Goal: Task Accomplishment & Management: Complete application form

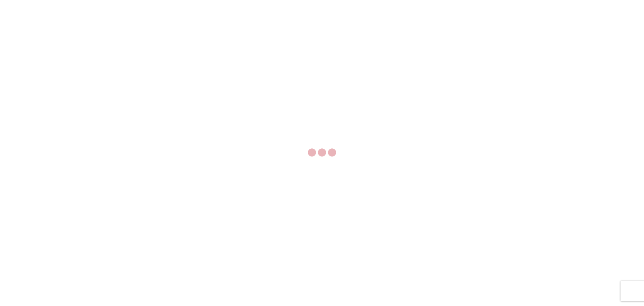
select select "FULL"
select select "LBS"
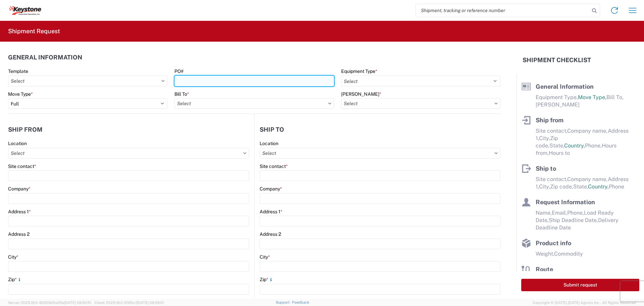
click at [242, 80] on input "PO#" at bounding box center [253, 80] width 159 height 11
type input "4496903"
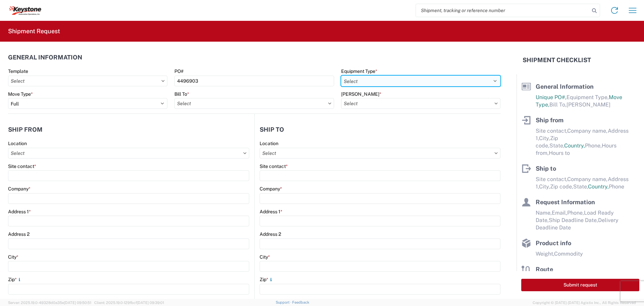
click at [444, 78] on select "Select 53’ Dry Van Flatbed Dropdeck (van) Lowboy (flatbed) Rail" at bounding box center [420, 80] width 159 height 11
select select "STDV"
click at [341, 75] on select "Select 53’ Dry Van Flatbed Dropdeck (van) Lowboy (flatbed) Rail" at bounding box center [420, 80] width 159 height 11
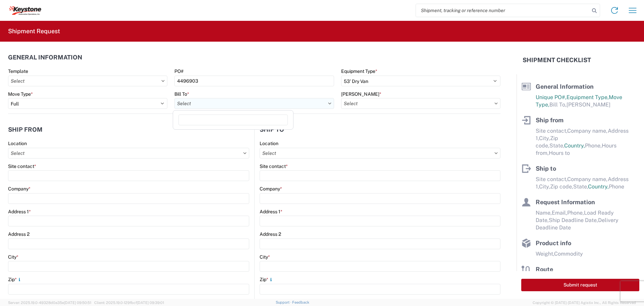
click at [281, 105] on input "text" at bounding box center [253, 103] width 159 height 11
type input "8538"
click at [241, 135] on div "8538 - [US_STATE][GEOGRAPHIC_DATA] - KAO Operations" at bounding box center [239, 133] width 130 height 11
type input "8538 - [US_STATE][GEOGRAPHIC_DATA] - KAO Operations"
click at [397, 101] on input "text" at bounding box center [420, 103] width 159 height 11
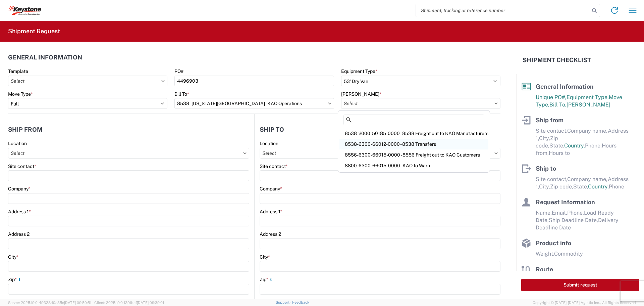
click at [387, 144] on div "8538-6300-66012-0000 - 8538 Transfers" at bounding box center [413, 144] width 149 height 11
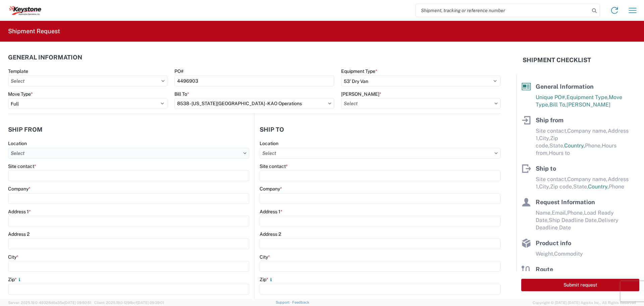
type input "8538-6300-66012-0000 - 8538 Transfers, 8538-6300-66012-0000 - 8538 Transfers"
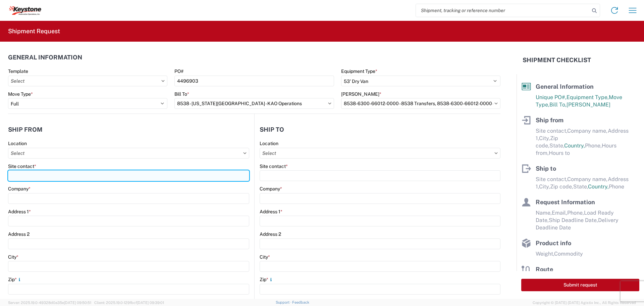
click at [36, 173] on input "Site contact *" at bounding box center [128, 175] width 241 height 11
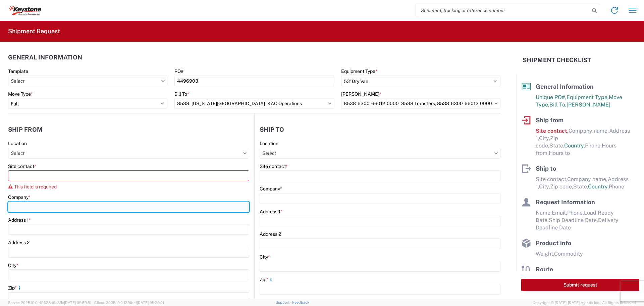
click at [26, 197] on div "Company *" at bounding box center [128, 203] width 241 height 18
type input "B & W TRAILER HITCHES, INC."
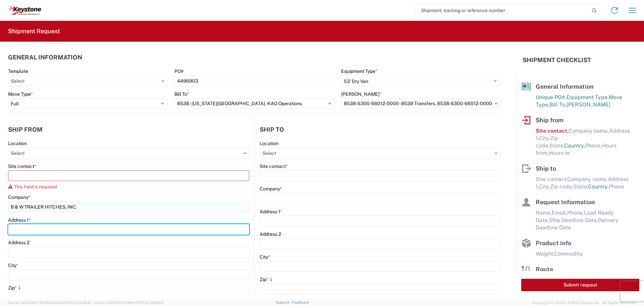
type input "[STREET_ADDRESS][US_STATE]"
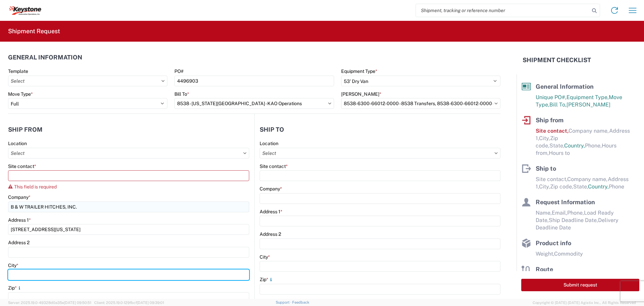
type input "HUMBOLDT"
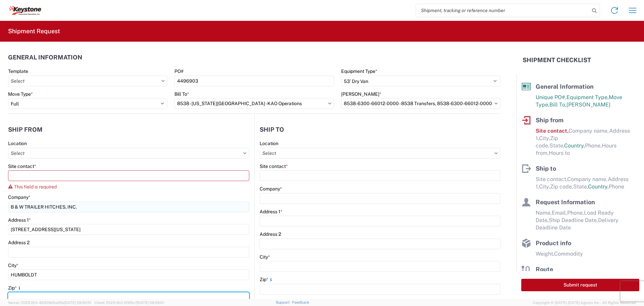
type input "66748"
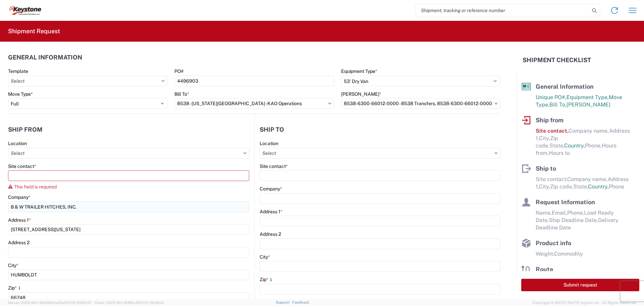
select select "KS"
type input "[EMAIL_ADDRESS][DOMAIN_NAME]"
type input "6204733664"
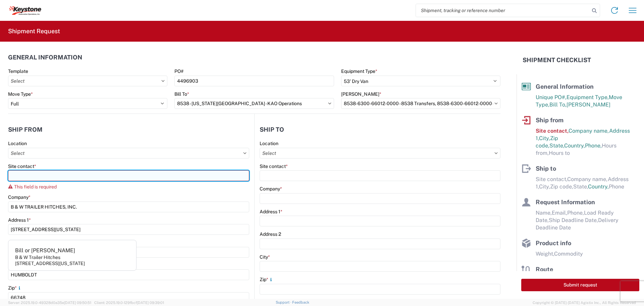
click at [62, 175] on input "Site contact *" at bounding box center [128, 175] width 241 height 11
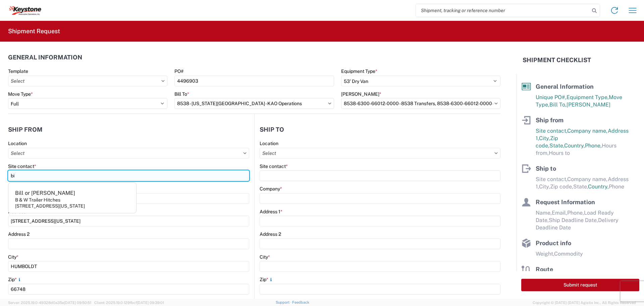
type input "b"
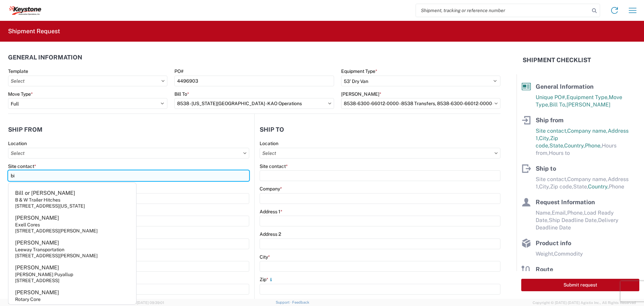
type input "b"
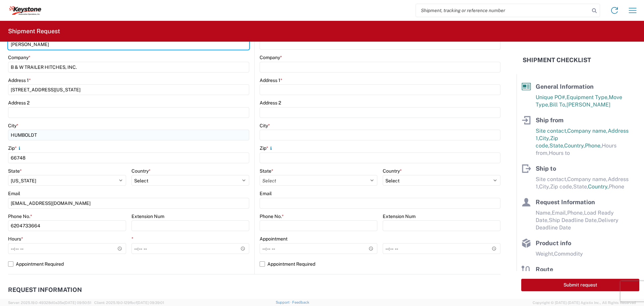
scroll to position [134, 0]
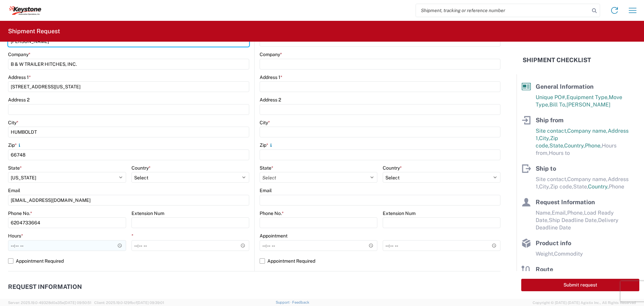
type input "[PERSON_NAME]"
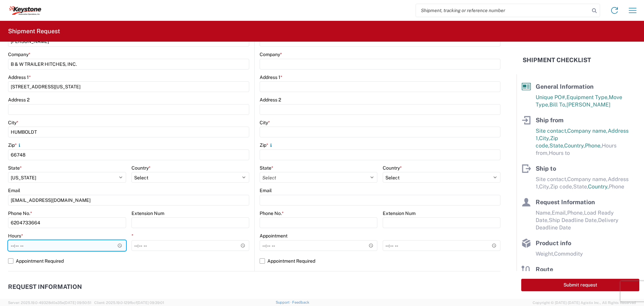
click at [116, 245] on input "Hours *" at bounding box center [67, 245] width 118 height 11
type input "19:30"
click at [99, 246] on input "19:30" at bounding box center [67, 245] width 118 height 11
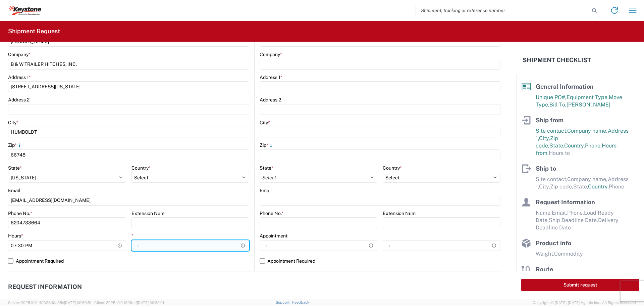
click at [239, 245] on input "*" at bounding box center [190, 245] width 118 height 11
type input "22:30"
click at [212, 240] on input "22:30" at bounding box center [190, 245] width 118 height 11
click at [210, 243] on input "22:30" at bounding box center [190, 245] width 118 height 11
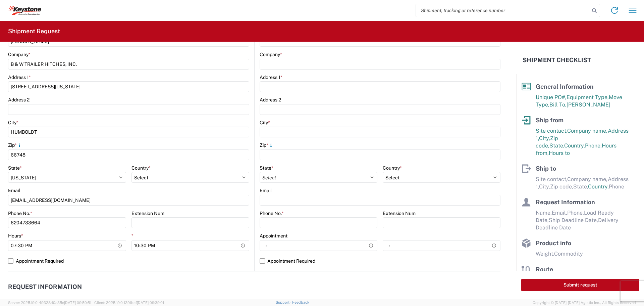
click at [221, 267] on div "Location Site contact * [PERSON_NAME] Company * B & W TRAILER HITCHES, INC. Add…" at bounding box center [128, 138] width 241 height 265
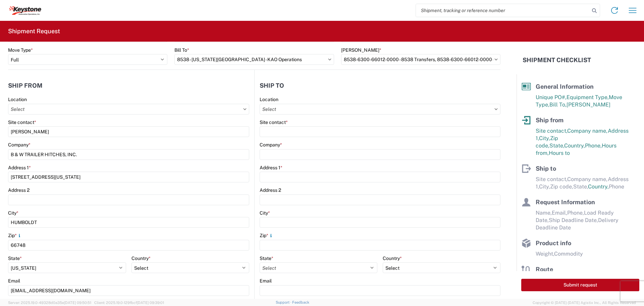
scroll to position [0, 0]
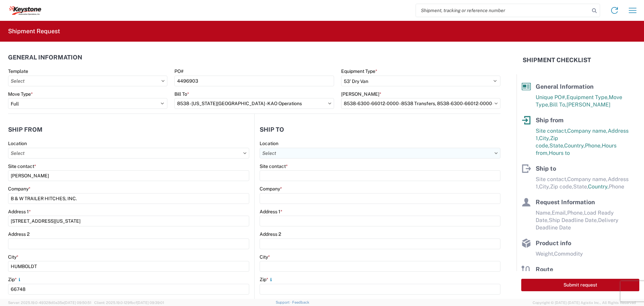
click at [345, 151] on input "text" at bounding box center [380, 153] width 241 height 11
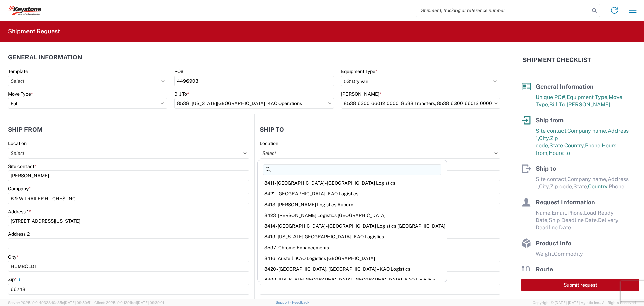
click at [318, 171] on input at bounding box center [352, 169] width 178 height 11
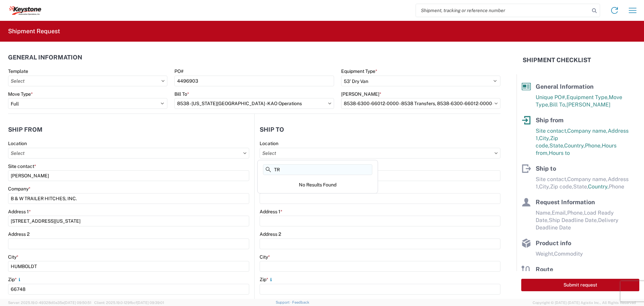
type input "T"
type input "8538"
click at [311, 181] on div "8538 - [US_STATE][GEOGRAPHIC_DATA] - KAO Operations" at bounding box center [324, 182] width 130 height 11
type input "8538 - [US_STATE][GEOGRAPHIC_DATA] - KAO Operations"
type input "KAO"
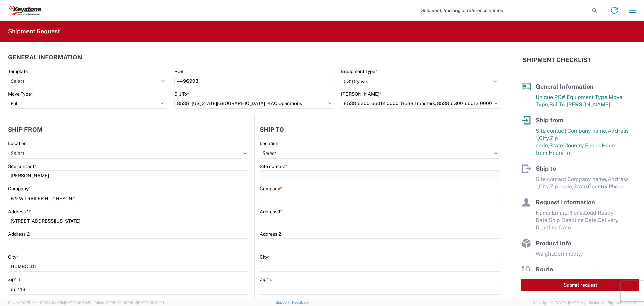
type input "[STREET_ADDRESS]"
type input "[US_STATE][GEOGRAPHIC_DATA]"
type input "66105"
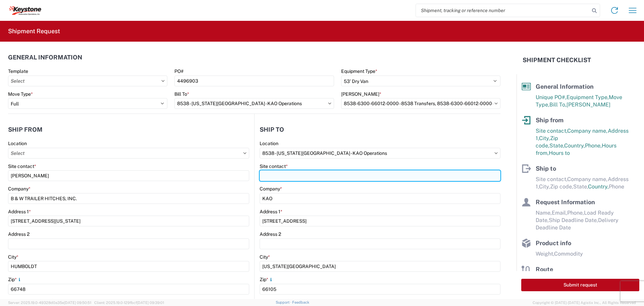
select select "US"
click at [300, 171] on input "Site contact *" at bounding box center [380, 175] width 241 height 11
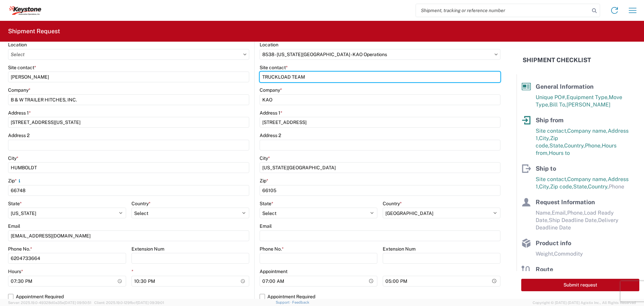
scroll to position [101, 0]
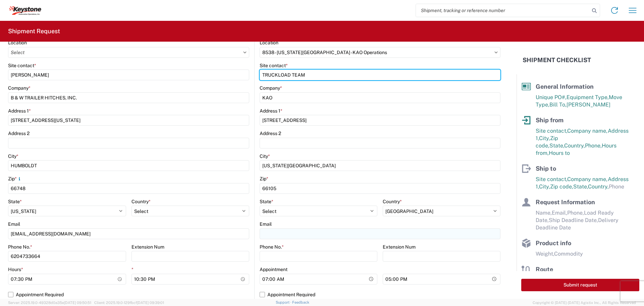
type input "TRUCKLOAD TEAM"
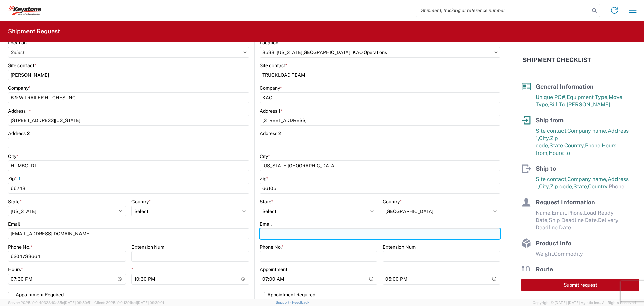
click at [279, 233] on input "Email" at bounding box center [380, 233] width 241 height 11
type input "[EMAIL_ADDRESS][DOMAIN_NAME]"
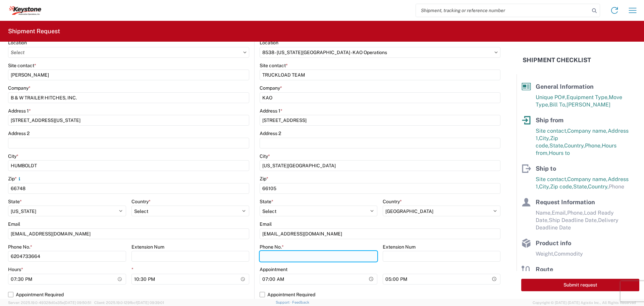
click at [288, 252] on input "Phone No. *" at bounding box center [319, 256] width 118 height 11
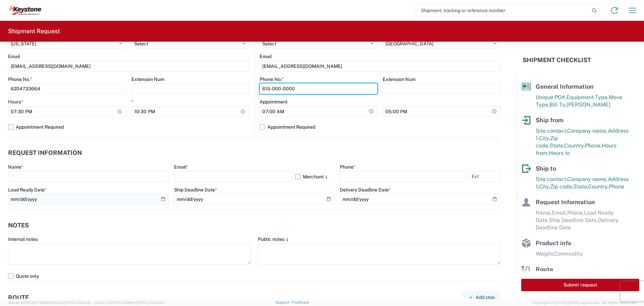
scroll to position [268, 0]
type input "615-000-0000"
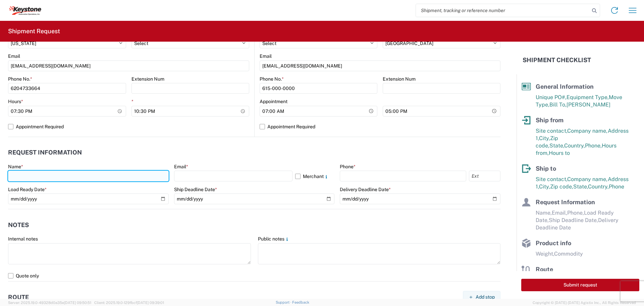
click at [31, 172] on input "text" at bounding box center [88, 175] width 161 height 11
type input "[PERSON_NAME]"
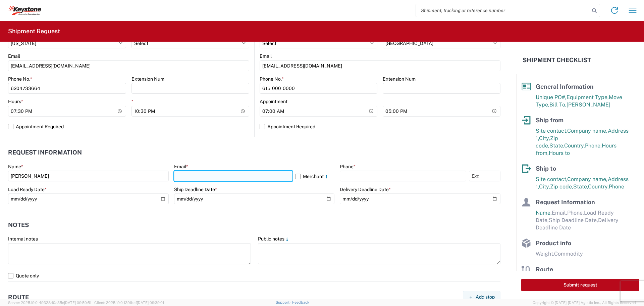
click at [212, 173] on input "text" at bounding box center [233, 175] width 118 height 11
type input "[EMAIL_ADDRESS][DOMAIN_NAME]"
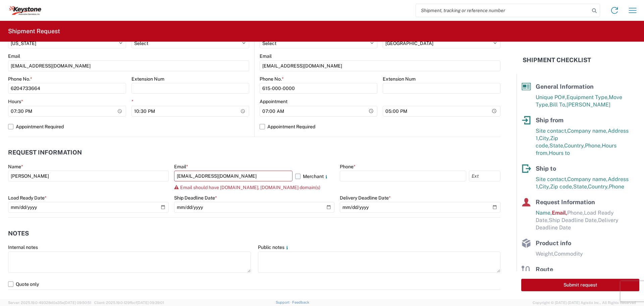
click at [295, 178] on label "Merchant" at bounding box center [315, 175] width 40 height 11
click at [0, 0] on input "Merchant" at bounding box center [0, 0] width 0 height 0
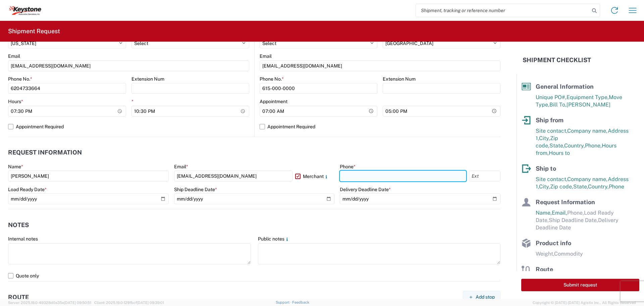
drag, startPoint x: 346, startPoint y: 179, endPoint x: 342, endPoint y: 174, distance: 5.9
click at [346, 179] on input "text" at bounding box center [403, 175] width 126 height 11
type input "[PHONE_NUMBER]"
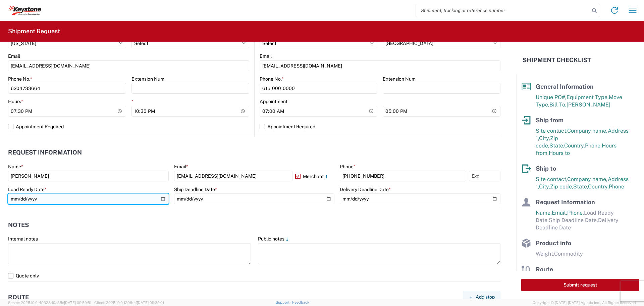
click at [162, 196] on input "date" at bounding box center [88, 198] width 161 height 11
type input "[DATE]"
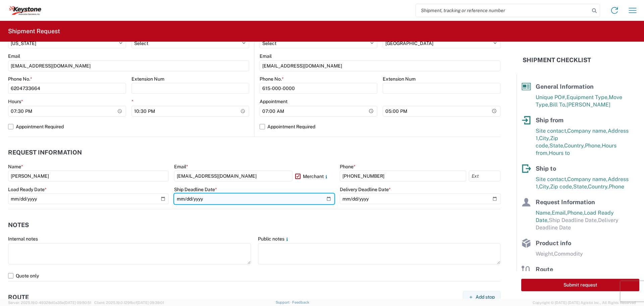
click at [327, 197] on input "date" at bounding box center [254, 198] width 161 height 11
type input "[DATE]"
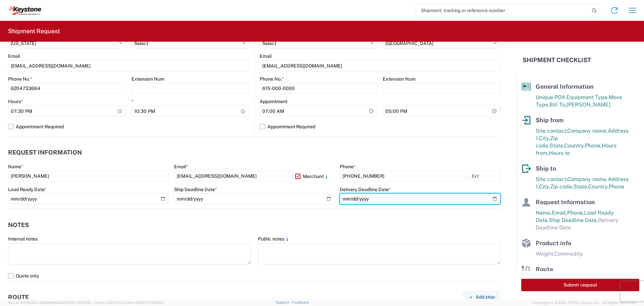
click at [490, 199] on input "date" at bounding box center [420, 198] width 161 height 11
type input "[DATE]"
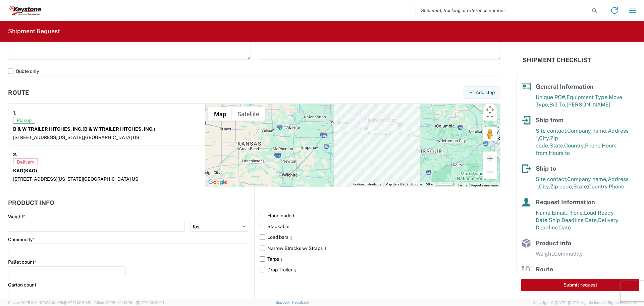
scroll to position [503, 0]
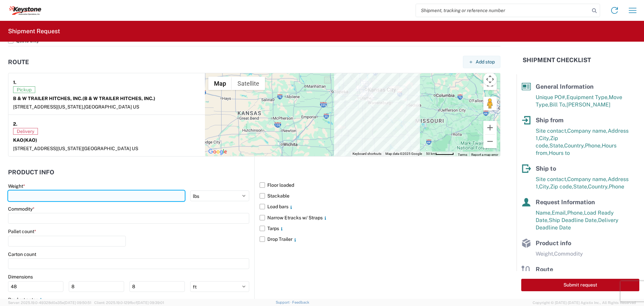
click at [36, 196] on input "number" at bounding box center [96, 195] width 177 height 11
type input "35166"
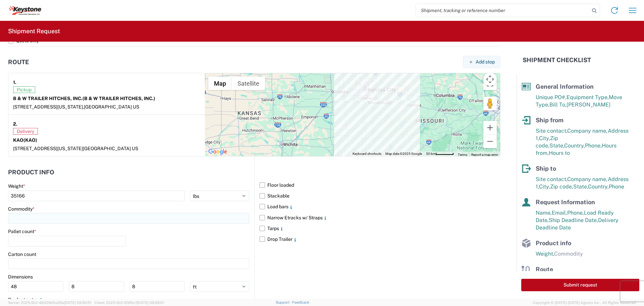
click at [30, 219] on input at bounding box center [128, 218] width 241 height 11
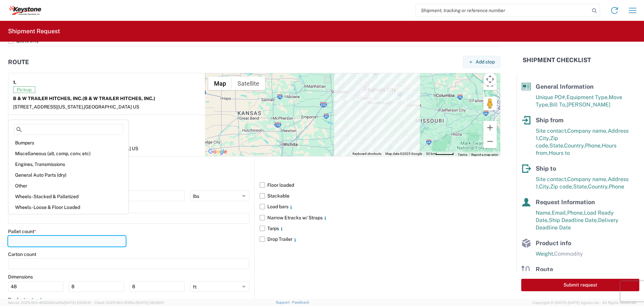
click at [30, 242] on input "number" at bounding box center [67, 240] width 118 height 11
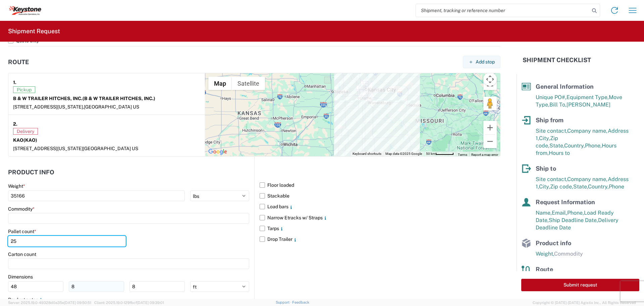
type input "25"
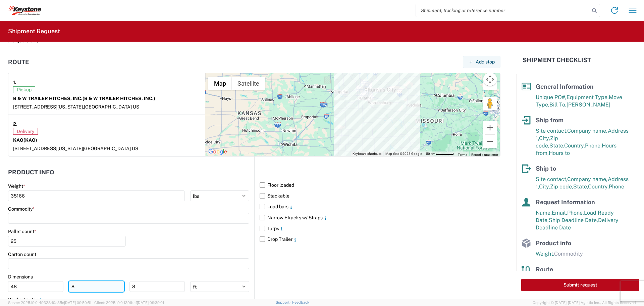
click at [78, 286] on input "8" at bounding box center [96, 286] width 55 height 11
type input "40"
click at [157, 286] on input "8" at bounding box center [156, 286] width 55 height 11
type input "48"
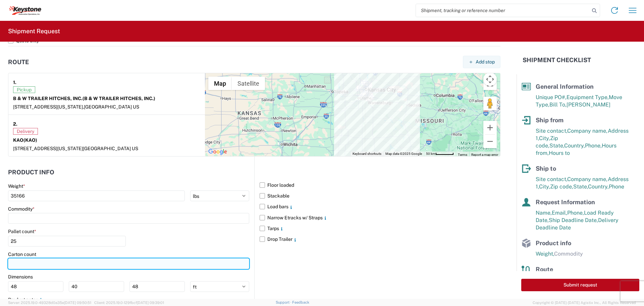
click at [31, 263] on input "number" at bounding box center [128, 263] width 241 height 11
type input "1172"
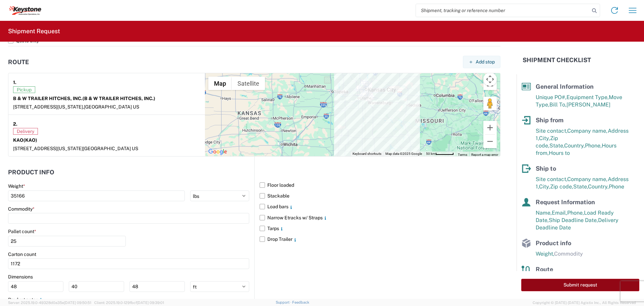
click at [542, 283] on button "Submit request" at bounding box center [580, 284] width 118 height 12
select select "US"
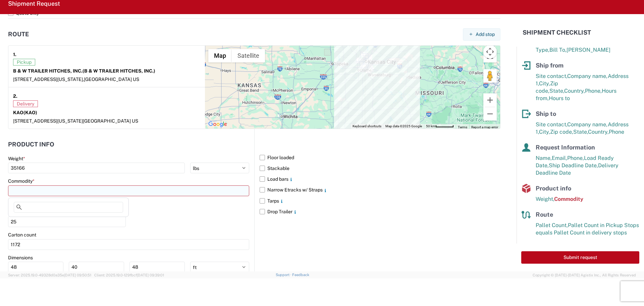
click at [150, 190] on input at bounding box center [128, 190] width 241 height 11
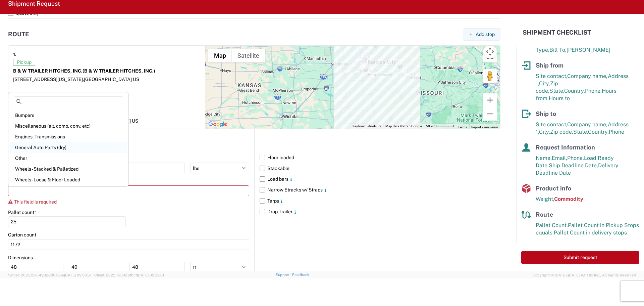
click at [55, 148] on div "General Auto Parts (dry)" at bounding box center [68, 147] width 117 height 11
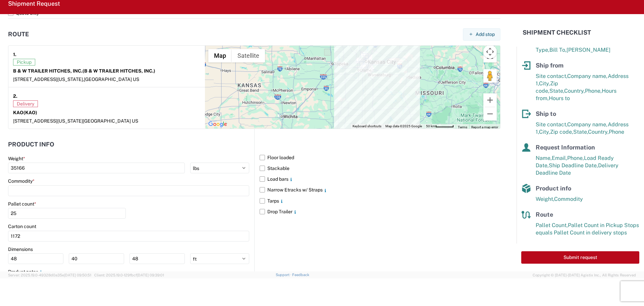
type input "General Auto Parts (dry)"
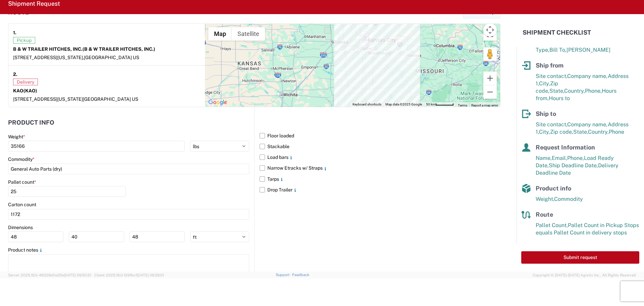
scroll to position [547, 0]
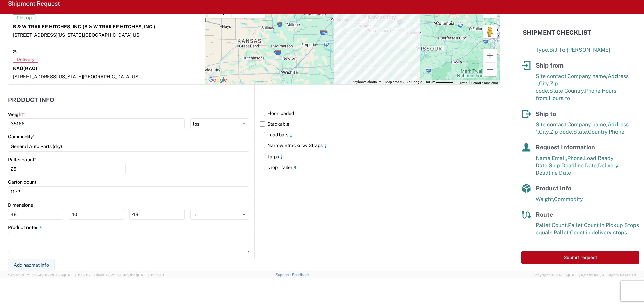
click at [590, 251] on div "Submit request" at bounding box center [579, 257] width 127 height 28
click at [585, 252] on button "Submit request" at bounding box center [580, 257] width 118 height 12
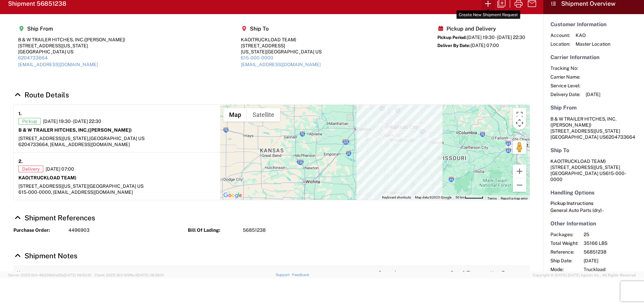
click at [489, 7] on icon "button" at bounding box center [488, 3] width 11 height 11
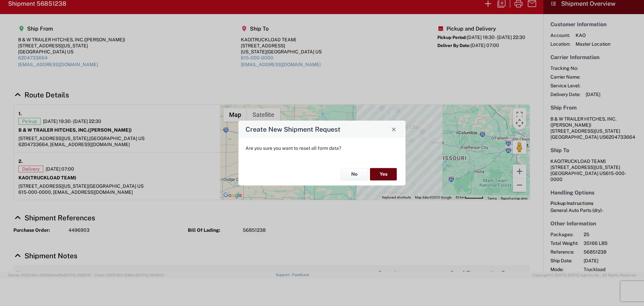
click at [383, 171] on button "Yes" at bounding box center [383, 174] width 27 height 12
select select "FULL"
select select "US"
select select "LBS"
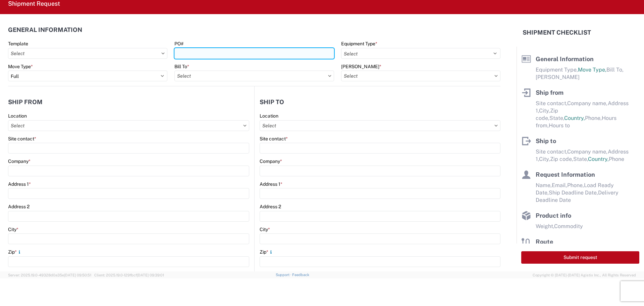
click at [227, 55] on input "PO#" at bounding box center [253, 53] width 159 height 11
type input "2213211"
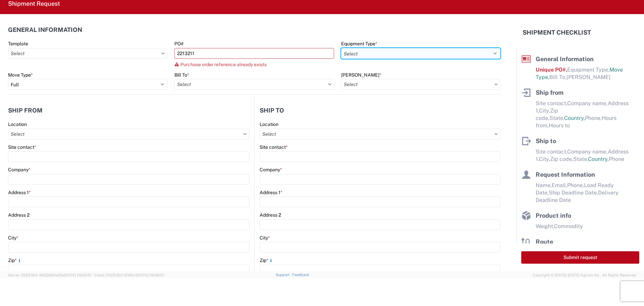
click at [393, 51] on select "Select 53’ Dry Van Flatbed Dropdeck (van) Lowboy (flatbed) Rail" at bounding box center [420, 53] width 159 height 11
select select "STDV"
click at [341, 48] on select "Select 53’ Dry Van Flatbed Dropdeck (van) Lowboy (flatbed) Rail" at bounding box center [420, 53] width 159 height 11
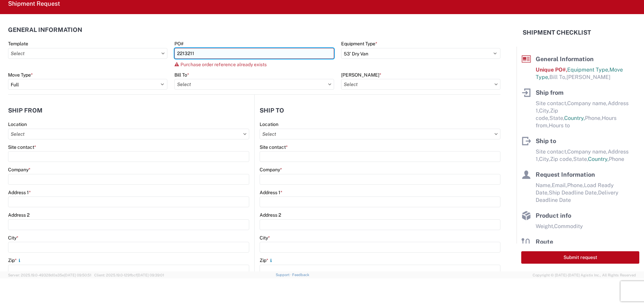
click at [209, 50] on input "2213211" at bounding box center [253, 53] width 159 height 11
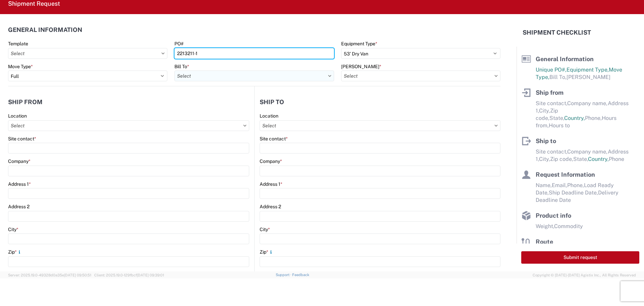
type input "2213211-1"
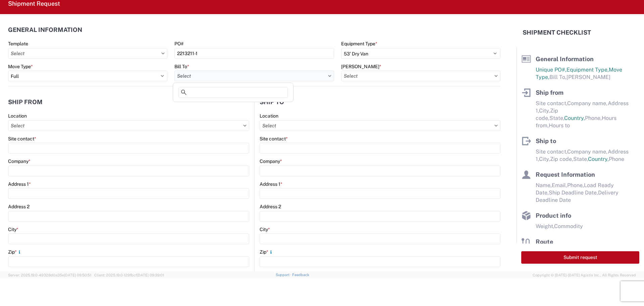
click at [227, 77] on input "text" at bounding box center [253, 75] width 159 height 11
type input "8404"
click at [215, 114] on div "8404 - [PERSON_NAME] Warehouse" at bounding box center [232, 116] width 117 height 11
type input "8404 - [PERSON_NAME] Warehouse"
click at [457, 77] on input "text" at bounding box center [420, 75] width 159 height 11
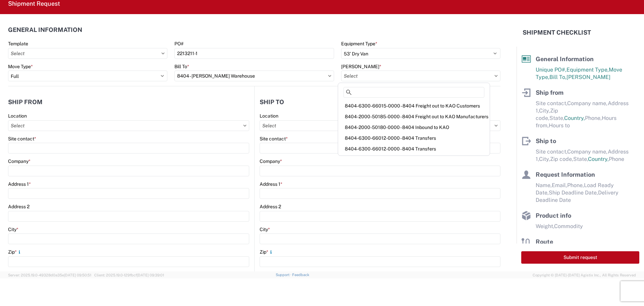
click at [395, 135] on div "8404-6300-66012-0000 - 8404 Transfers" at bounding box center [413, 137] width 149 height 11
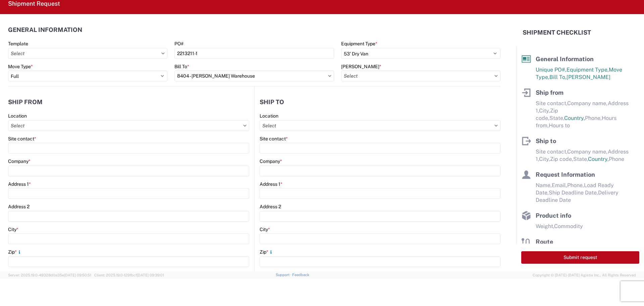
type input "8404-6300-66012-0000 - 8404 Transfers, 8404-6300-66012-0000 - 8404 Transfers"
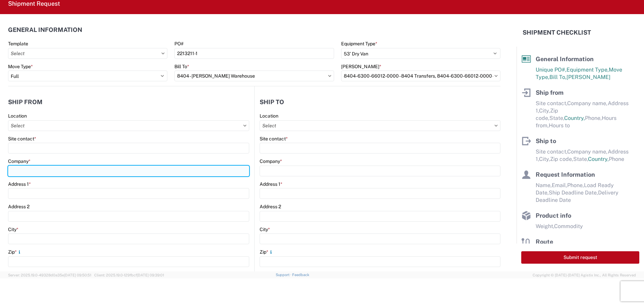
click at [32, 169] on input "Company *" at bounding box center [128, 170] width 241 height 11
type input "B & W TRAILER HITCHES, INC."
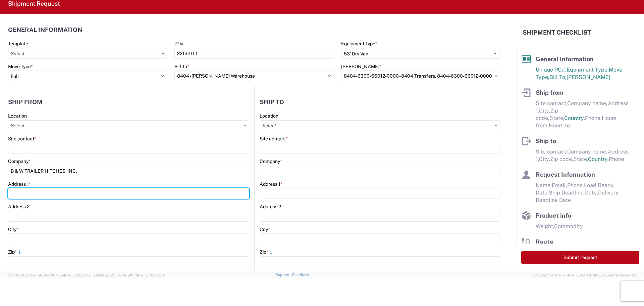
type input "[STREET_ADDRESS][US_STATE]"
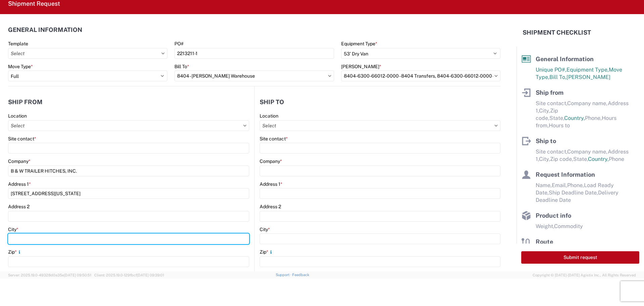
type input "HUMBOLDT"
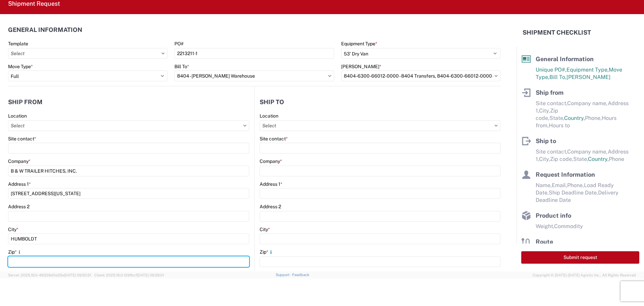
type input "66748"
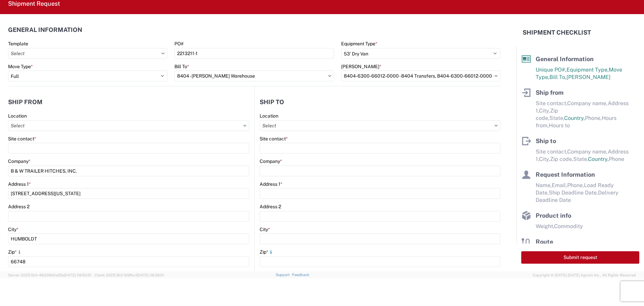
select select "KS"
type input "[EMAIL_ADDRESS][DOMAIN_NAME]"
type input "6204733664"
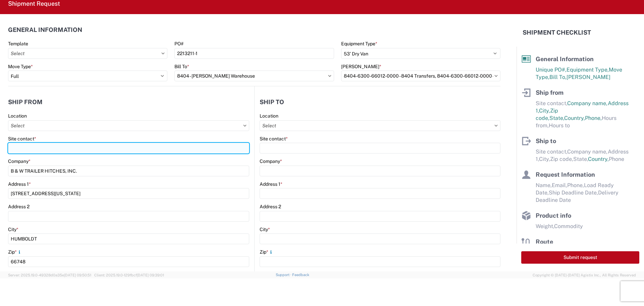
click at [54, 149] on input "Site contact *" at bounding box center [128, 148] width 241 height 11
type input "b"
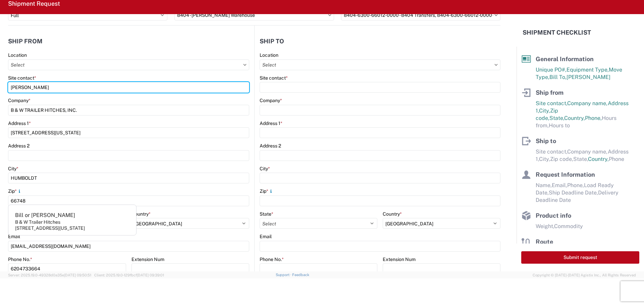
scroll to position [67, 0]
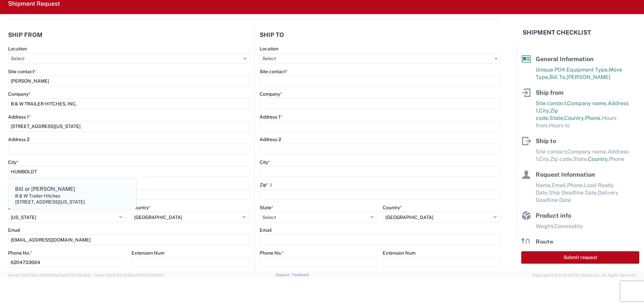
click at [74, 198] on agx-address-suggestion-item "[PERSON_NAME] or [PERSON_NAME] & W Trailer Hitches [STREET_ADDRESS][US_STATE]" at bounding box center [72, 194] width 125 height 25
type input "Bill or [PERSON_NAME]"
type input "B & W Trailer Hitches"
type input "[STREET_ADDRESS][US_STATE]"
type input "Humboldt"
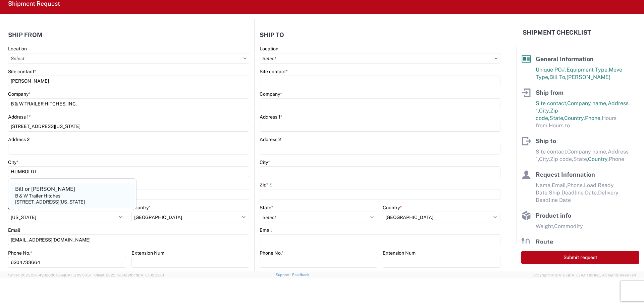
type input "[PHONE_NUMBER]"
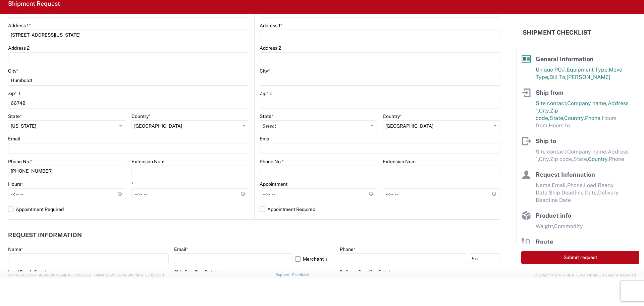
scroll to position [168, 0]
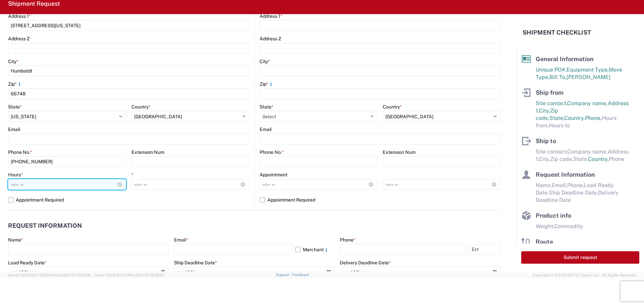
click at [118, 182] on input "Hours *" at bounding box center [67, 184] width 118 height 11
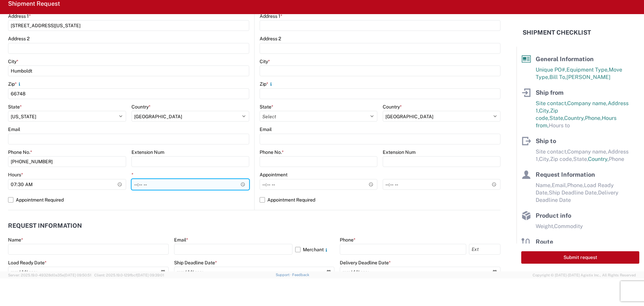
type input "07:30"
click at [226, 183] on input "*" at bounding box center [190, 184] width 118 height 11
click at [240, 182] on input "*" at bounding box center [190, 184] width 118 height 11
click at [205, 185] on input "22:10" at bounding box center [190, 184] width 118 height 11
click at [240, 184] on input "22:10" at bounding box center [190, 184] width 118 height 11
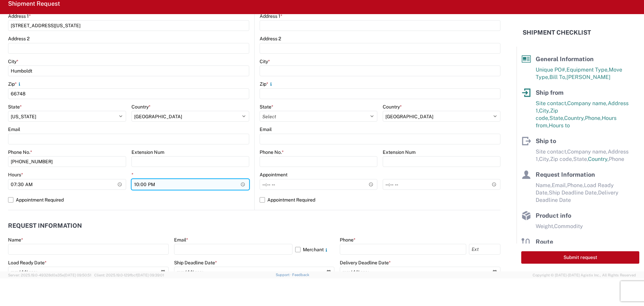
type input "22:00"
click at [228, 186] on input "22:00" at bounding box center [190, 184] width 118 height 11
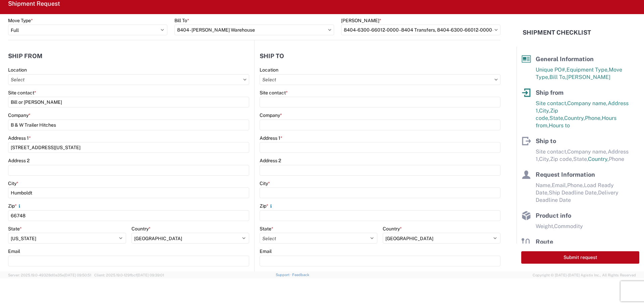
scroll to position [0, 0]
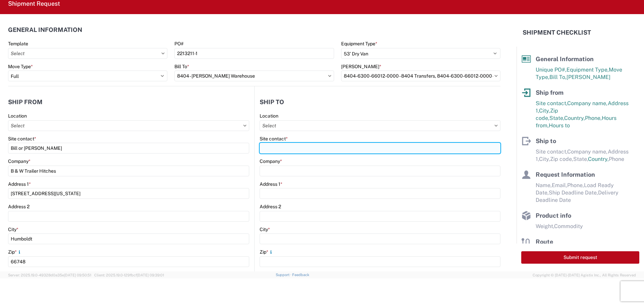
click at [301, 150] on input "Site contact *" at bounding box center [380, 148] width 241 height 11
type input "8"
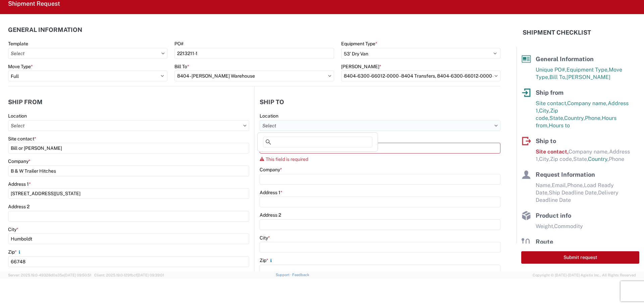
click at [320, 124] on input "text" at bounding box center [380, 125] width 241 height 11
type input "8404"
click at [299, 166] on div "8404 - [PERSON_NAME] Warehouse" at bounding box center [317, 166] width 117 height 11
type input "8404 - [PERSON_NAME] Warehouse"
type input "KAO"
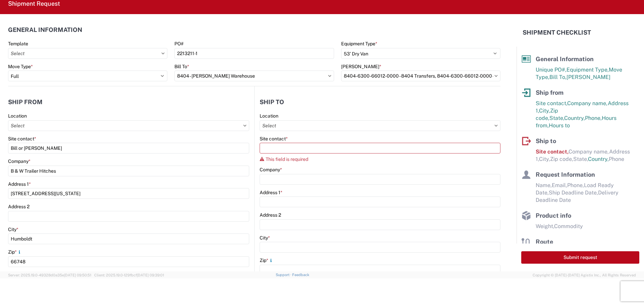
type input "[STREET_ADDRESS]"
type input "Suite 100"
type input "[PERSON_NAME]"
type input "75038"
select select "[GEOGRAPHIC_DATA]"
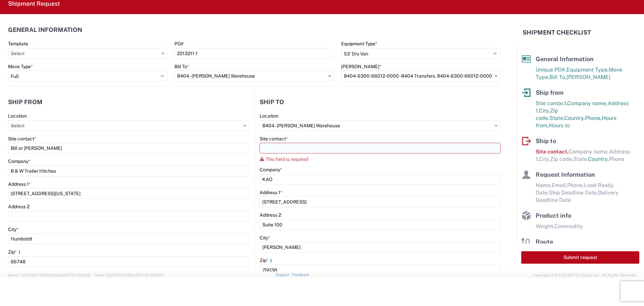
select select "US"
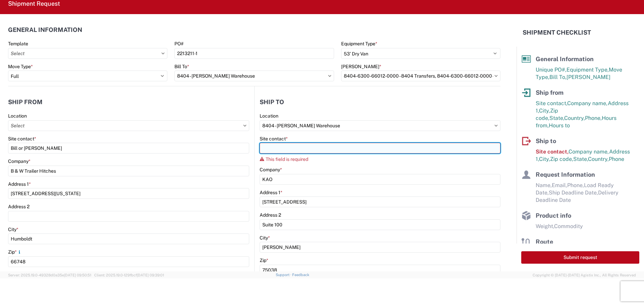
click at [298, 150] on input "Site contact *" at bounding box center [380, 148] width 241 height 11
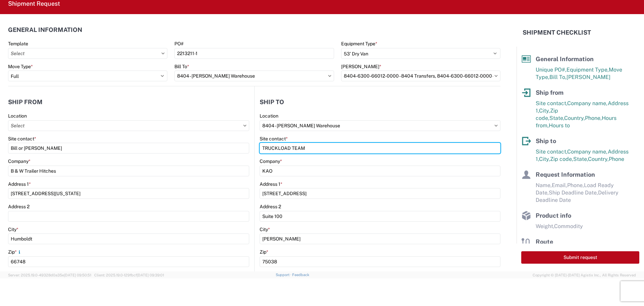
scroll to position [134, 0]
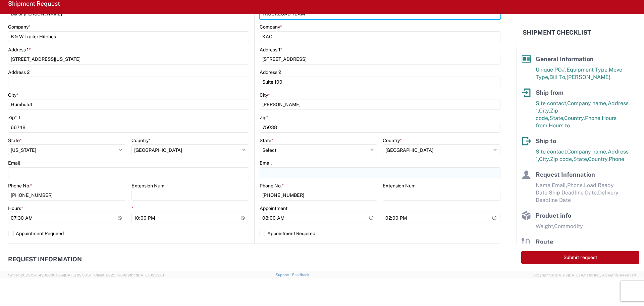
type input "TRUCKLOAD TEAM"
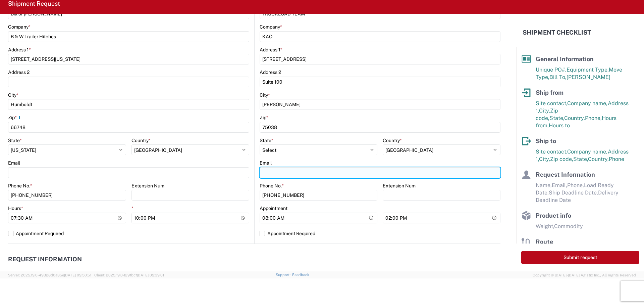
click at [283, 173] on input "Email" at bounding box center [380, 172] width 241 height 11
type input "[EMAIL_ADDRESS][DOMAIN_NAME]"
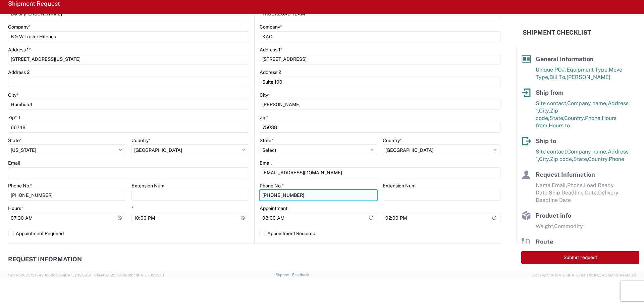
click at [321, 198] on input "[PHONE_NUMBER]" at bounding box center [319, 194] width 118 height 11
type input "4"
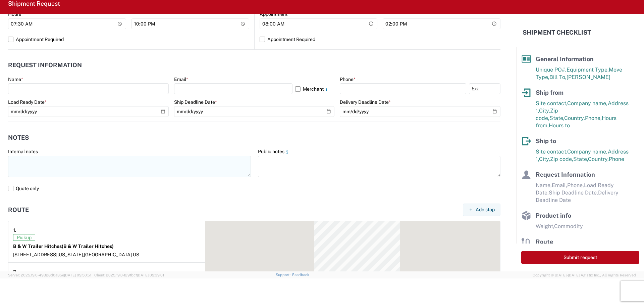
scroll to position [335, 0]
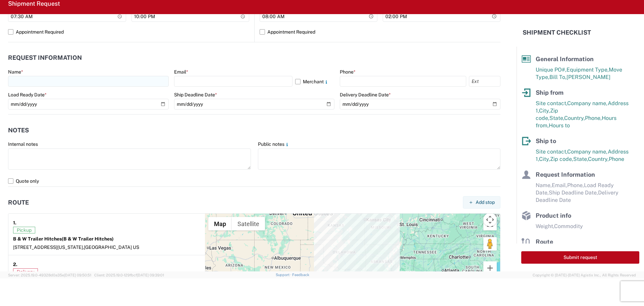
type input "615-000-0000"
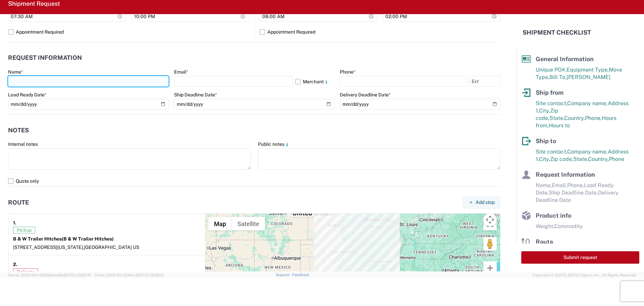
click at [45, 81] on input "text" at bounding box center [88, 81] width 161 height 11
type input "[PERSON_NAME]"
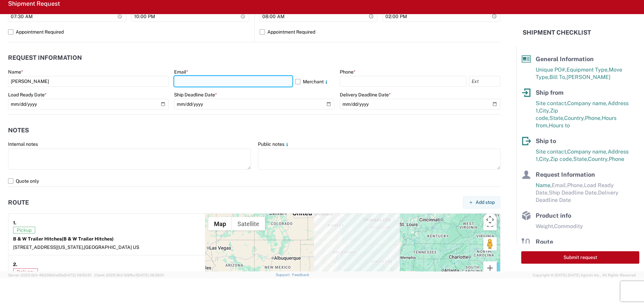
click at [195, 83] on input "text" at bounding box center [233, 81] width 118 height 11
type input "[EMAIL_ADDRESS][DOMAIN_NAME]"
click at [295, 84] on label "Merchant" at bounding box center [315, 81] width 40 height 11
click at [0, 0] on input "Merchant" at bounding box center [0, 0] width 0 height 0
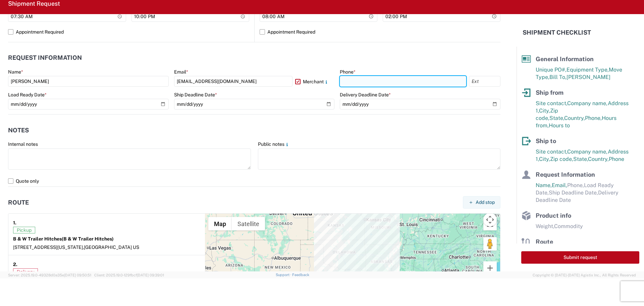
click at [342, 79] on input "text" at bounding box center [403, 81] width 126 height 11
type input "[PHONE_NUMBER]"
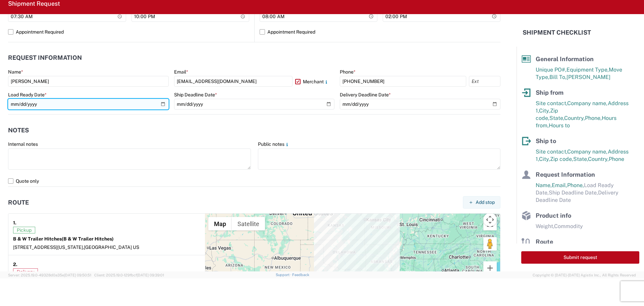
click at [160, 104] on input "date" at bounding box center [88, 104] width 161 height 11
type input "[DATE]"
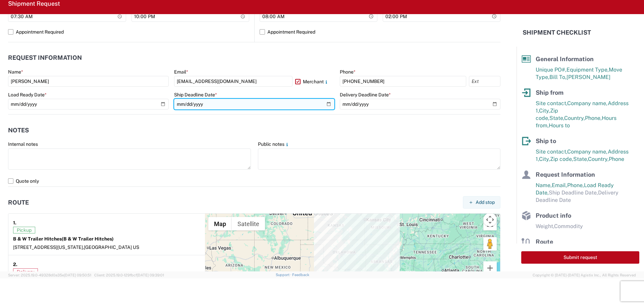
click at [325, 104] on input "date" at bounding box center [254, 104] width 161 height 11
type input "[DATE]"
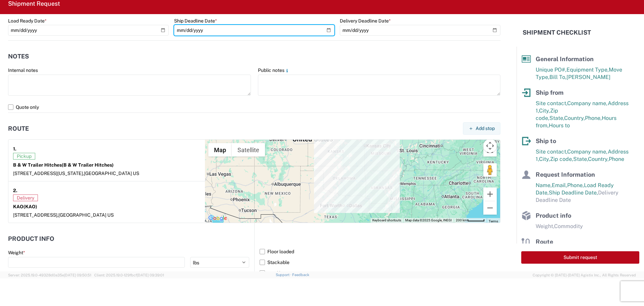
scroll to position [537, 0]
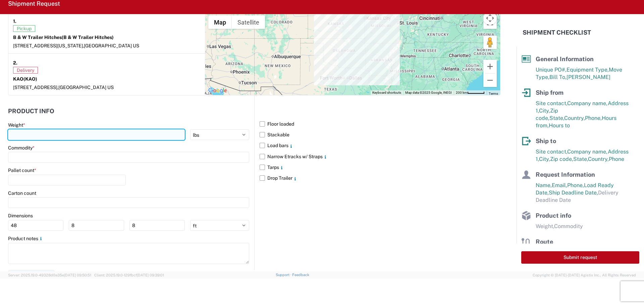
click at [71, 139] on input "number" at bounding box center [96, 134] width 177 height 11
type input "44208"
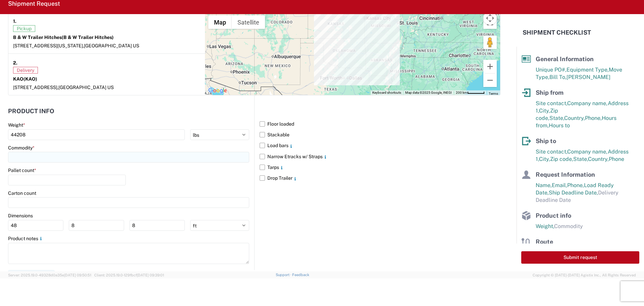
click at [72, 155] on input at bounding box center [128, 157] width 241 height 11
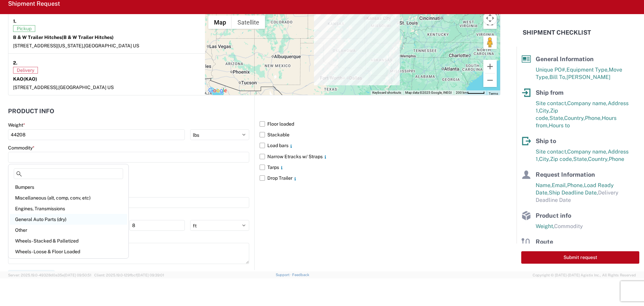
click at [42, 216] on div "General Auto Parts (dry)" at bounding box center [68, 219] width 117 height 11
type input "General Auto Parts (dry)"
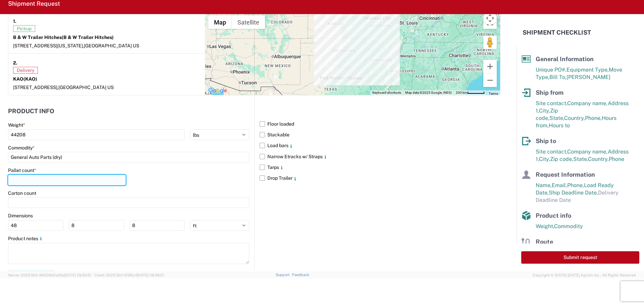
click at [39, 180] on input "number" at bounding box center [67, 179] width 118 height 11
type input "27"
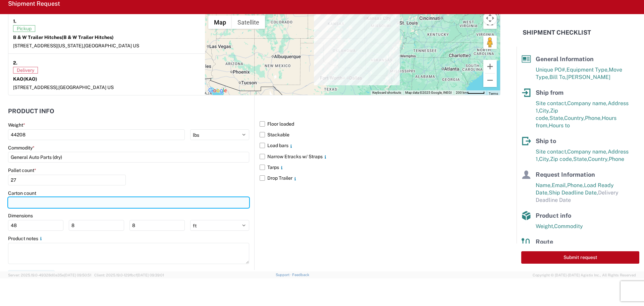
click at [45, 203] on input "number" at bounding box center [128, 202] width 241 height 11
type input "769"
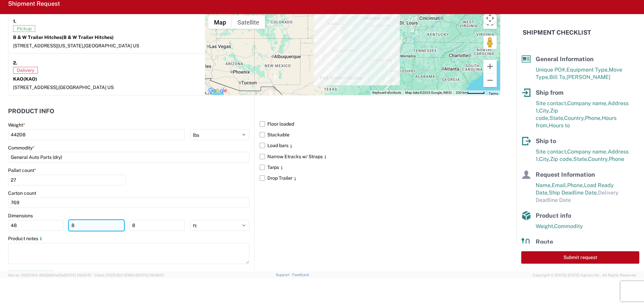
click at [74, 222] on input "8" at bounding box center [96, 225] width 55 height 11
type input "40"
click at [139, 227] on input "8" at bounding box center [156, 225] width 55 height 11
type input "48"
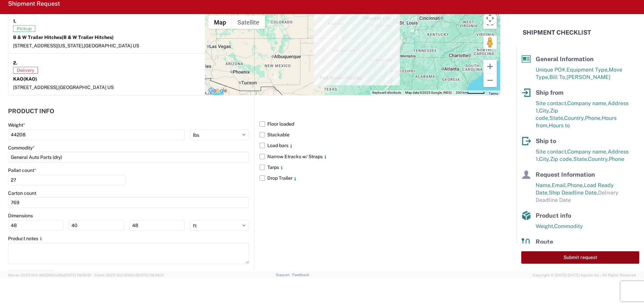
click at [570, 257] on button "Submit request" at bounding box center [580, 257] width 118 height 12
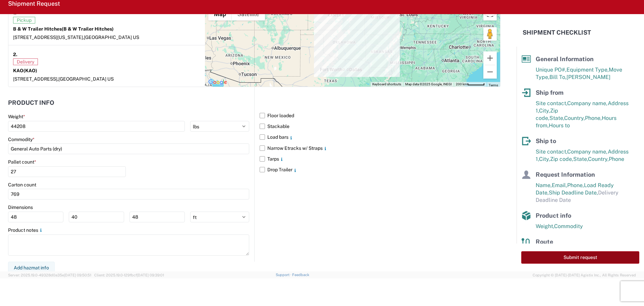
select select "KS"
select select "US"
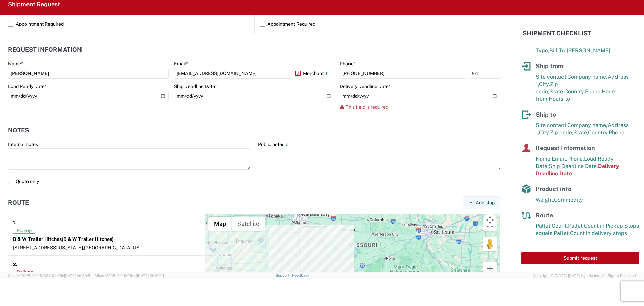
scroll to position [344, 0]
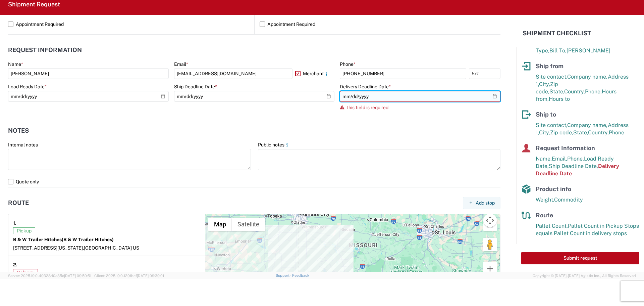
click at [489, 95] on input "date" at bounding box center [420, 96] width 161 height 11
type input "[DATE]"
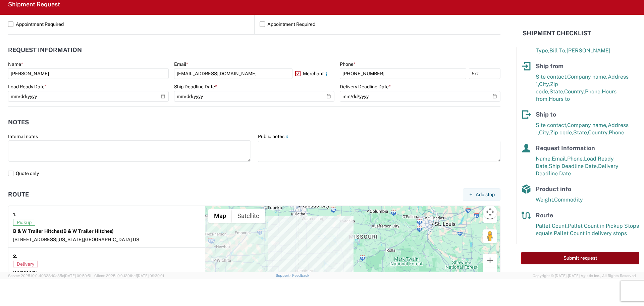
click at [591, 255] on button "Submit request" at bounding box center [580, 258] width 118 height 12
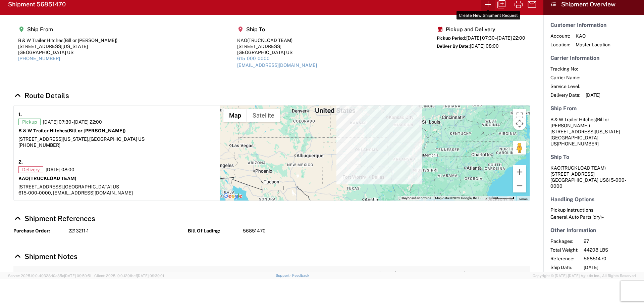
click at [489, 4] on icon "button" at bounding box center [488, 4] width 6 height 6
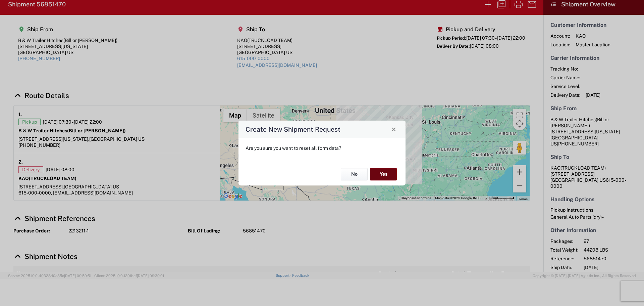
click at [380, 174] on button "Yes" at bounding box center [383, 174] width 27 height 12
select select "FULL"
select select "US"
select select "LBS"
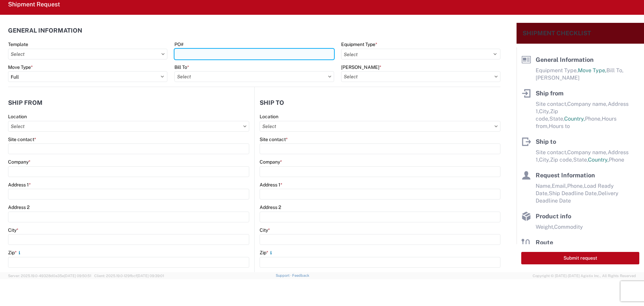
click at [238, 54] on input "PO#" at bounding box center [253, 54] width 159 height 11
type input "2213358"
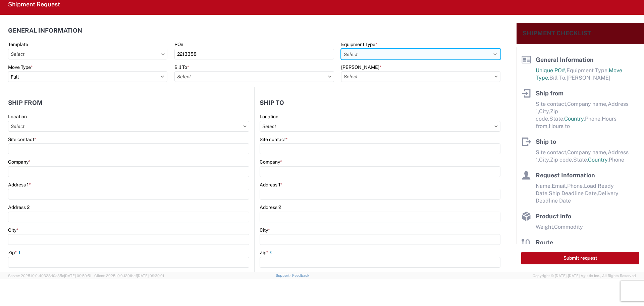
click at [417, 53] on select "Select 53’ Dry Van Flatbed Dropdeck (van) Lowboy (flatbed) Rail" at bounding box center [420, 54] width 159 height 11
select select "STDV"
click at [341, 49] on select "Select 53’ Dry Van Flatbed Dropdeck (van) Lowboy (flatbed) Rail" at bounding box center [420, 54] width 159 height 11
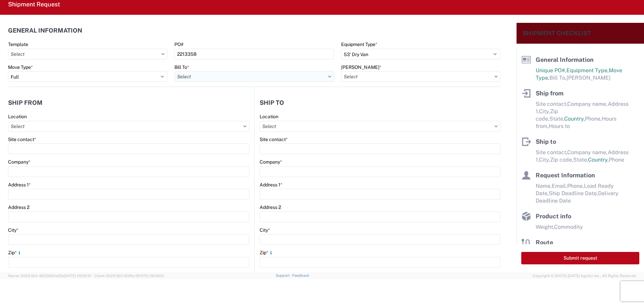
click at [273, 79] on input "text" at bounding box center [253, 76] width 159 height 11
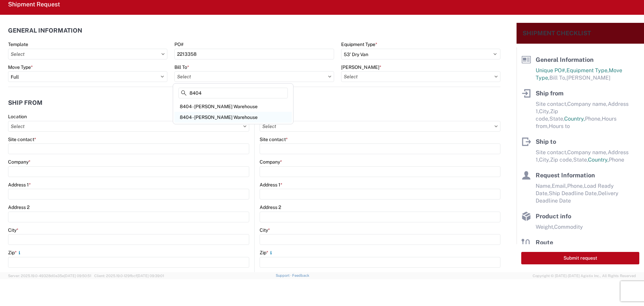
type input "8404"
click at [206, 117] on div "8404 - [PERSON_NAME] Warehouse" at bounding box center [232, 117] width 117 height 11
type input "8404 - [PERSON_NAME] Warehouse"
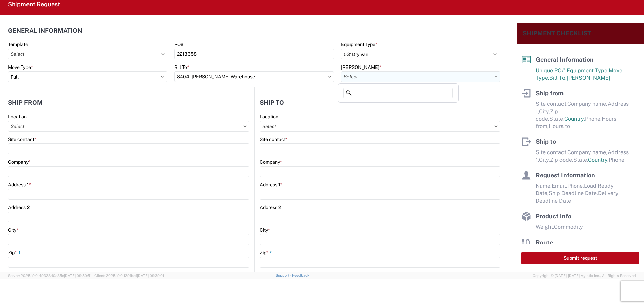
click at [460, 74] on input "text" at bounding box center [420, 76] width 159 height 11
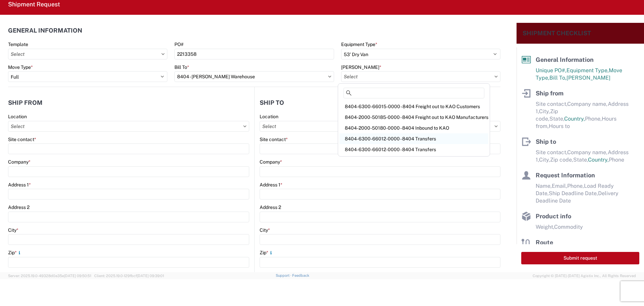
click at [409, 136] on div "8404-6300-66012-0000 - 8404 Transfers" at bounding box center [413, 138] width 149 height 11
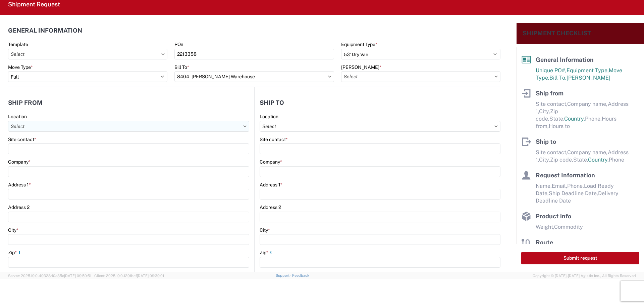
type input "8404-6300-66012-0000 - 8404 Transfers, 8404-6300-66012-0000 - 8404 Transfers"
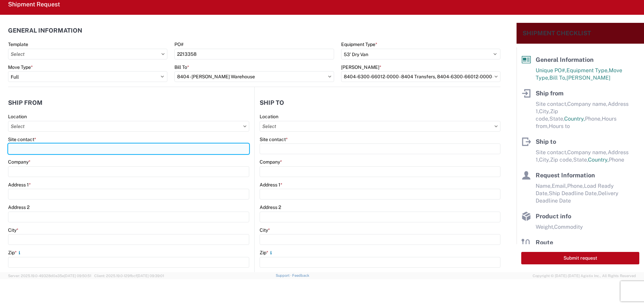
click at [24, 150] on input "Site contact *" at bounding box center [128, 148] width 241 height 11
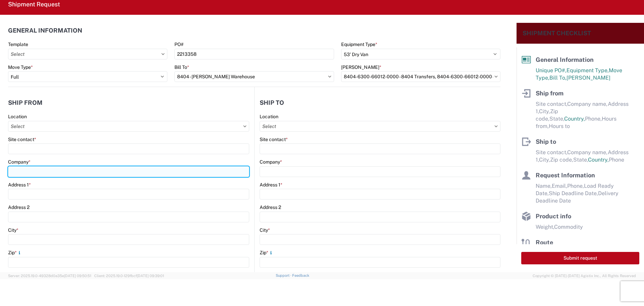
click at [23, 173] on div "Company *" at bounding box center [128, 168] width 241 height 18
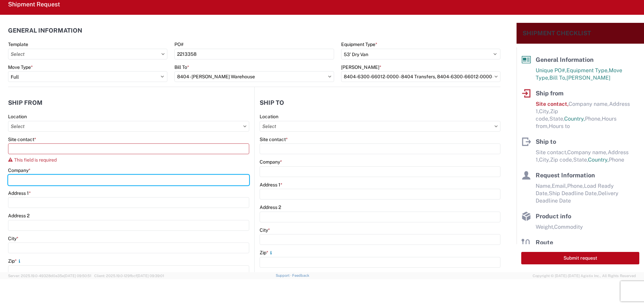
type input "B & W TRAILER HITCHES, INC."
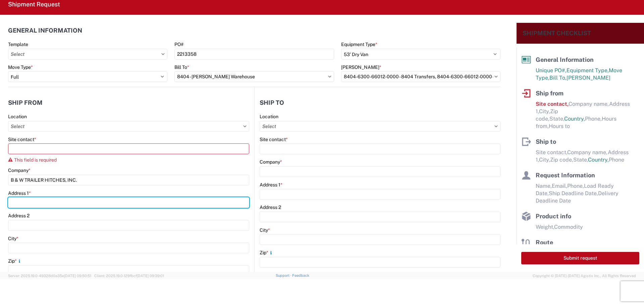
type input "[STREET_ADDRESS][US_STATE]"
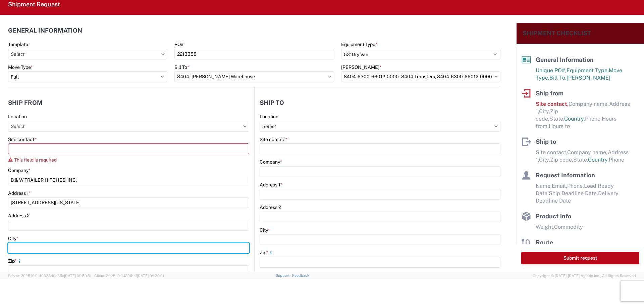
type input "HUMBOLDT"
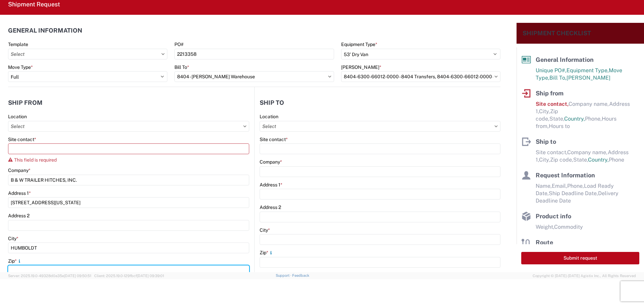
type input "66748"
select select "KS"
type input "[EMAIL_ADDRESS][DOMAIN_NAME]"
type input "6204733664"
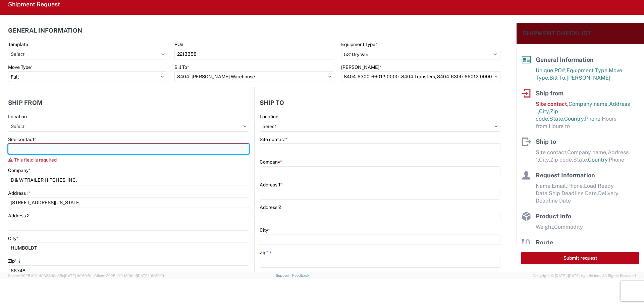
click at [51, 151] on input "Site contact *" at bounding box center [128, 148] width 241 height 11
type input "b"
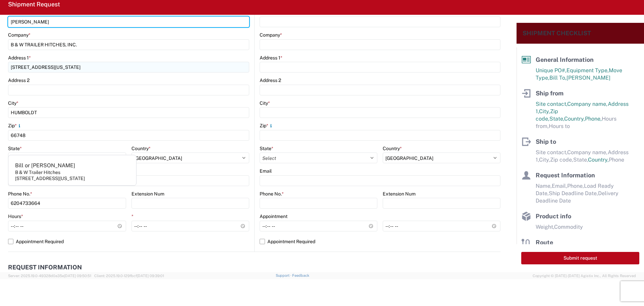
scroll to position [134, 0]
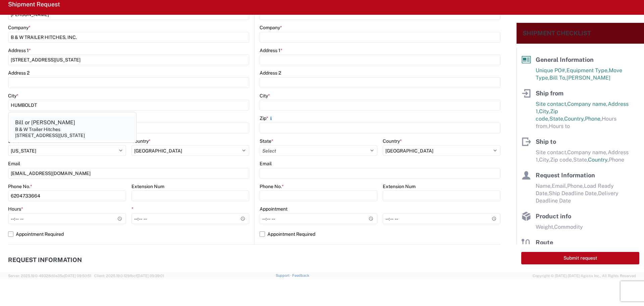
click at [48, 119] on agx-address-suggestion-item "[PERSON_NAME] or [PERSON_NAME] & W Trailer Hitches [STREET_ADDRESS][US_STATE]" at bounding box center [72, 128] width 125 height 25
type input "Bill or [PERSON_NAME]"
type input "B & W Trailer Hitches"
type input "[STREET_ADDRESS][US_STATE]"
type input "Humboldt"
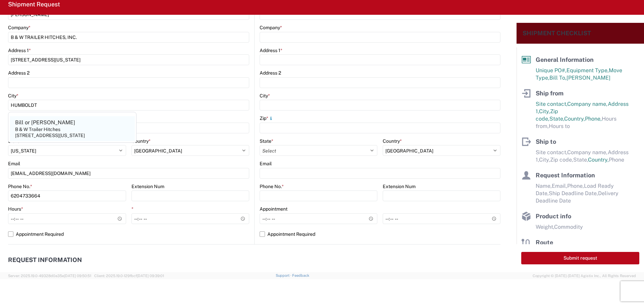
type input "[PHONE_NUMBER]"
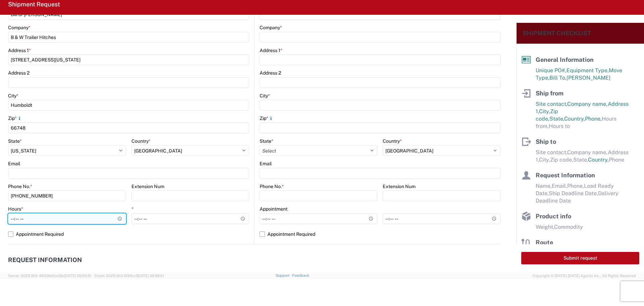
click at [118, 218] on input "Hours *" at bounding box center [67, 218] width 118 height 11
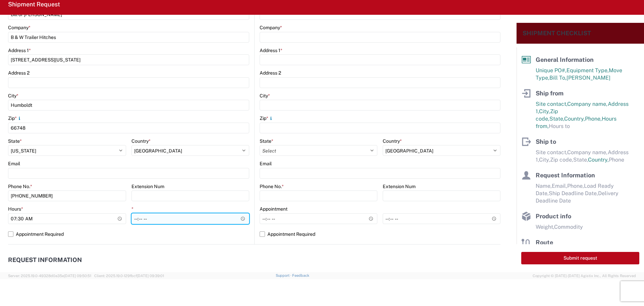
type input "07:30"
click at [241, 218] on input "*" at bounding box center [190, 218] width 118 height 11
type input "22:00"
click at [220, 220] on input "22:00" at bounding box center [190, 218] width 118 height 11
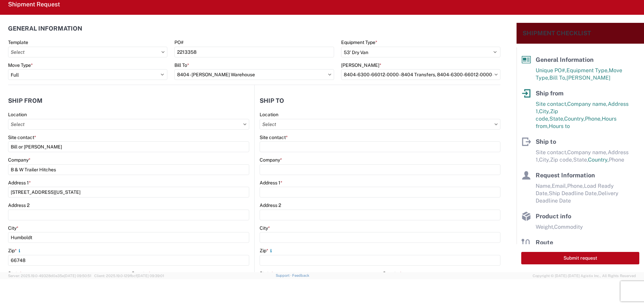
scroll to position [0, 0]
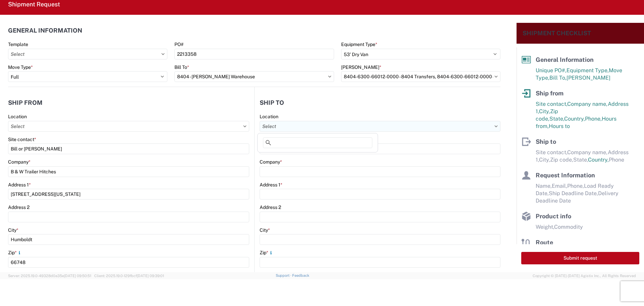
click at [308, 128] on input "text" at bounding box center [380, 126] width 241 height 11
type input "8404"
click at [304, 164] on div "8404 - [PERSON_NAME] Warehouse" at bounding box center [317, 166] width 117 height 11
type input "8404 - [PERSON_NAME] Warehouse"
type input "KAO"
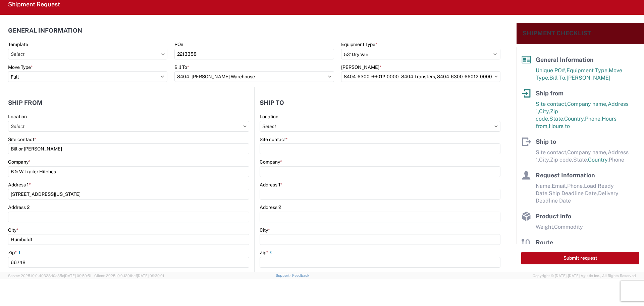
type input "[STREET_ADDRESS]"
type input "Suite 100"
type input "[PERSON_NAME]"
type input "75038"
select select "US"
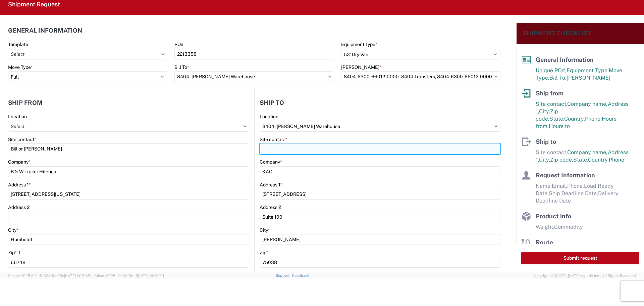
click at [293, 150] on input "Site contact *" at bounding box center [380, 148] width 241 height 11
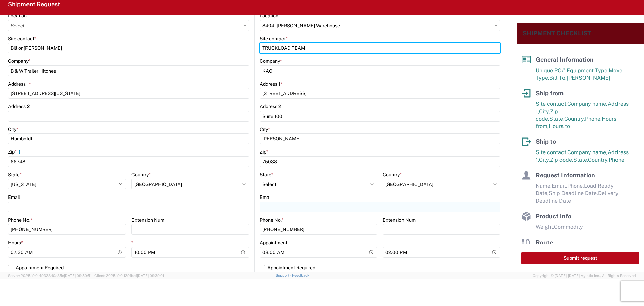
type input "TRUCKLOAD TEAM"
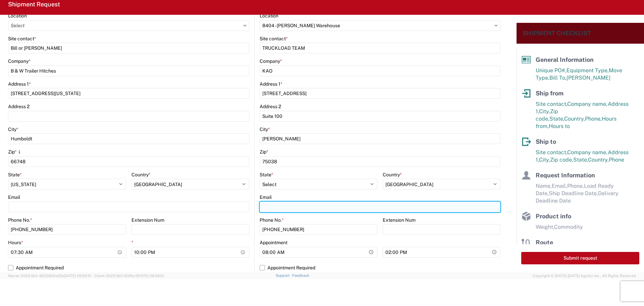
click at [271, 204] on input "Email" at bounding box center [380, 206] width 241 height 11
type input "[EMAIL_ADDRESS][DOMAIN_NAME]"
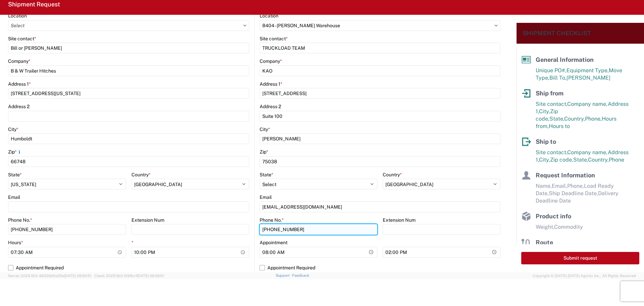
click at [302, 232] on input "[PHONE_NUMBER]" at bounding box center [319, 229] width 118 height 11
type input "4"
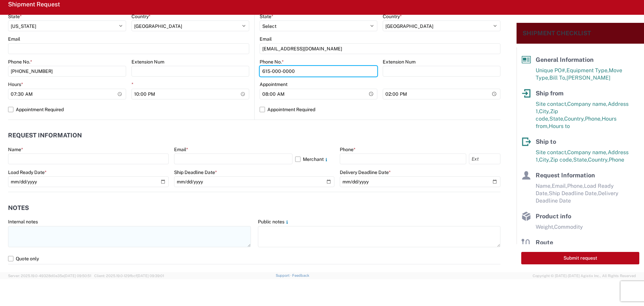
scroll to position [268, 0]
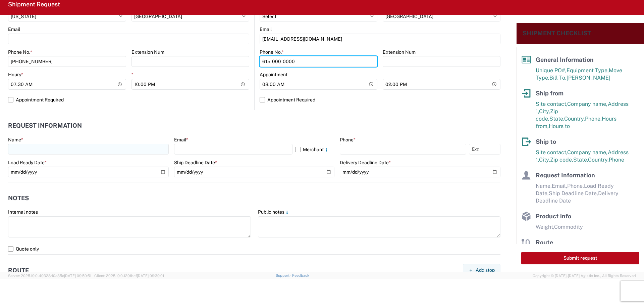
type input "615-000-0000"
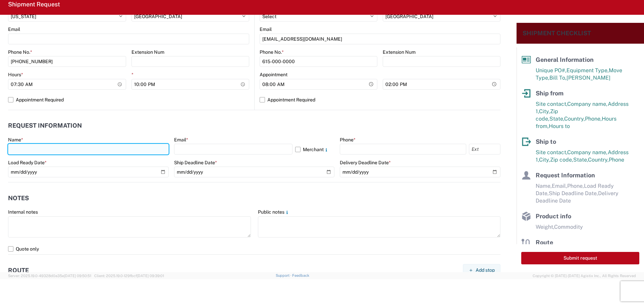
click at [39, 152] on input "text" at bounding box center [88, 149] width 161 height 11
type input "[PERSON_NAME]"
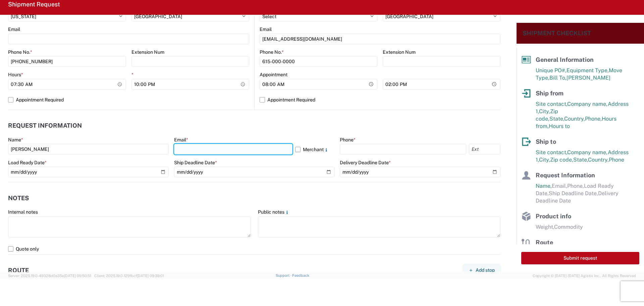
click at [209, 153] on input "text" at bounding box center [233, 149] width 118 height 11
type input "[EMAIL_ADDRESS][DOMAIN_NAME]"
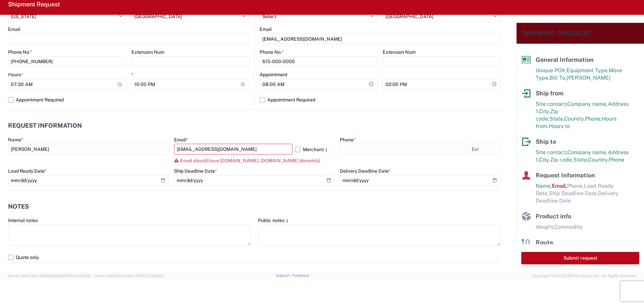
click at [295, 149] on label "Merchant" at bounding box center [315, 149] width 40 height 11
click at [0, 0] on input "Merchant" at bounding box center [0, 0] width 0 height 0
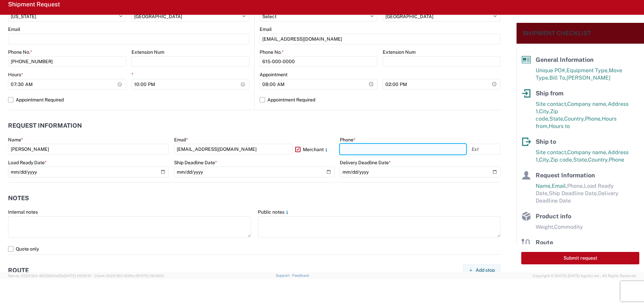
click at [352, 151] on input "text" at bounding box center [403, 149] width 126 height 11
type input "[PHONE_NUMBER]"
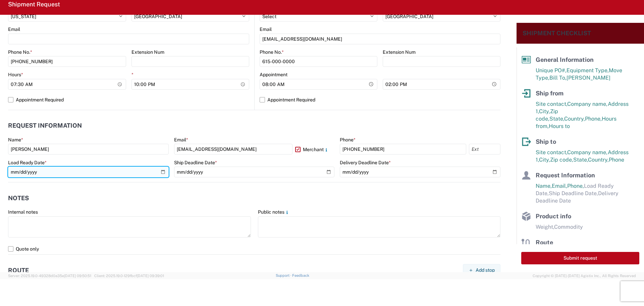
click at [161, 173] on input "date" at bounding box center [88, 171] width 161 height 11
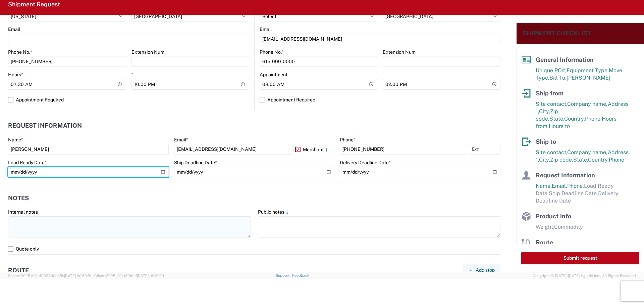
type input "[DATE]"
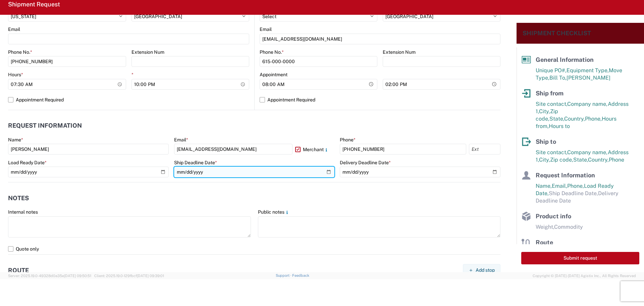
click at [324, 171] on input "date" at bounding box center [254, 171] width 161 height 11
type input "[DATE]"
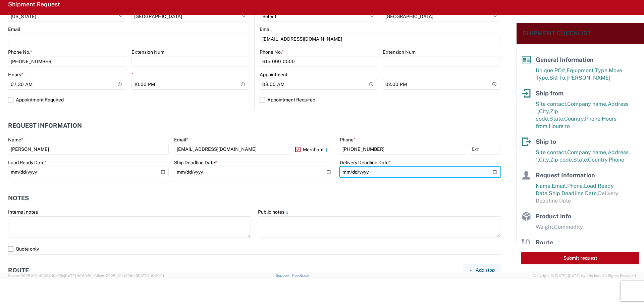
click at [488, 171] on input "date" at bounding box center [420, 171] width 161 height 11
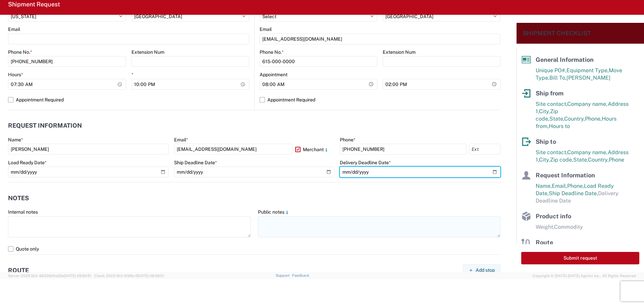
type input "[DATE]"
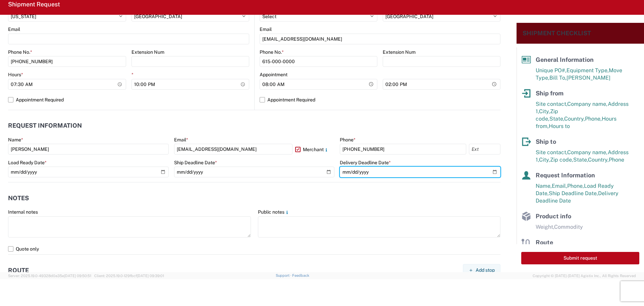
scroll to position [470, 0]
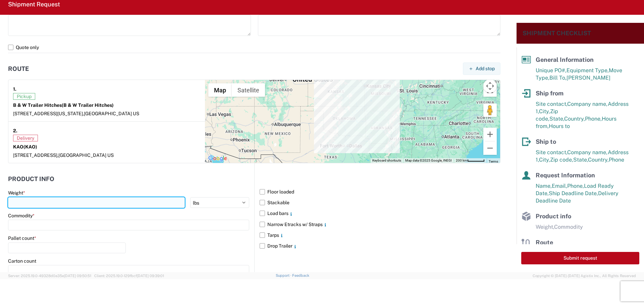
click at [50, 203] on input "number" at bounding box center [96, 202] width 177 height 11
type input "30623"
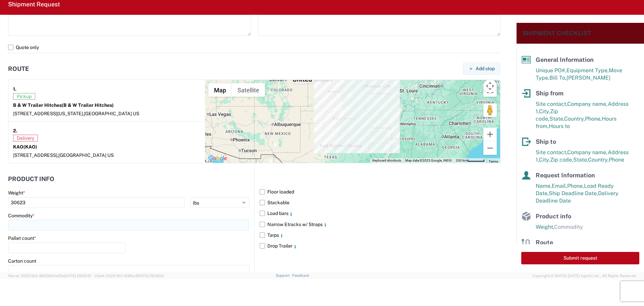
click at [95, 224] on input at bounding box center [128, 224] width 241 height 11
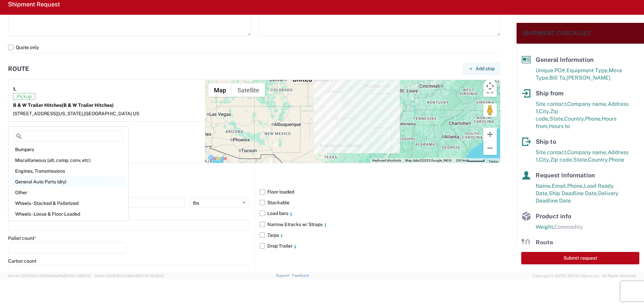
click at [53, 181] on div "General Auto Parts (dry)" at bounding box center [68, 181] width 117 height 11
type input "General Auto Parts (dry)"
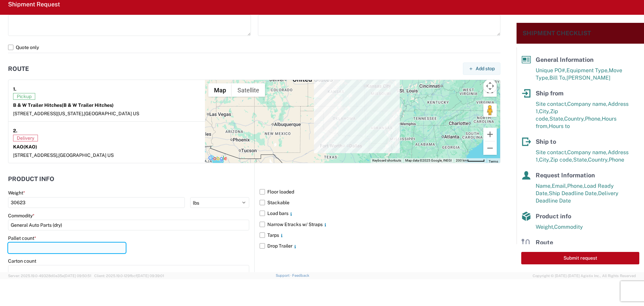
click at [17, 248] on input "number" at bounding box center [67, 247] width 118 height 11
type input "26"
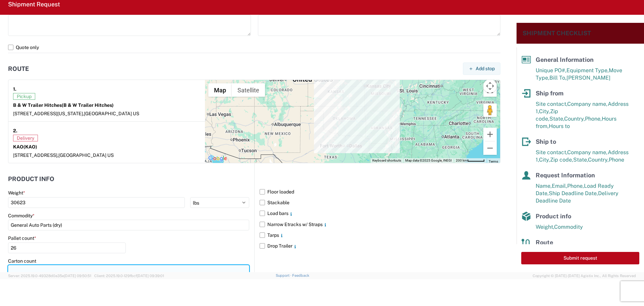
click at [41, 265] on input "number" at bounding box center [128, 270] width 241 height 11
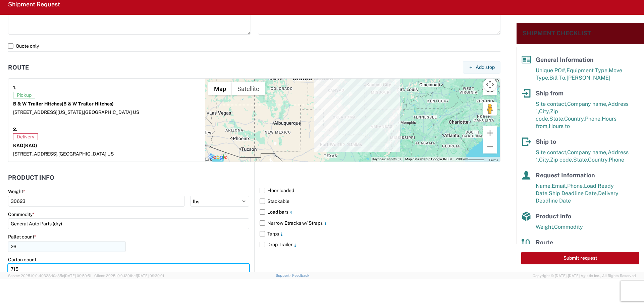
scroll to position [548, 0]
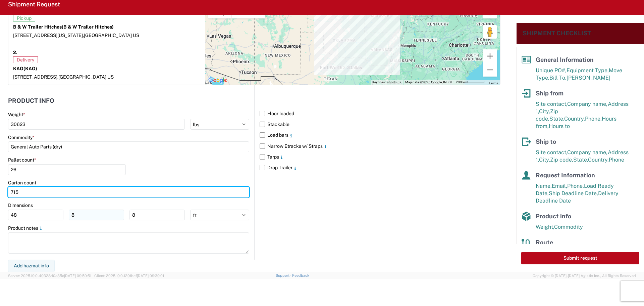
type input "715"
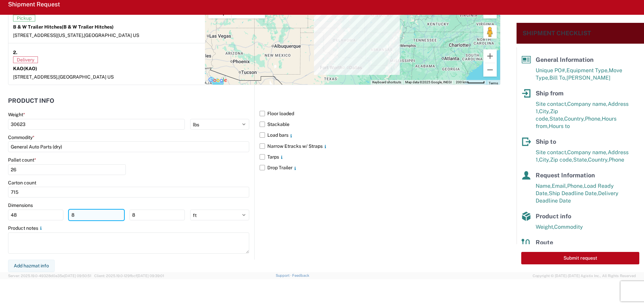
click at [97, 214] on input "8" at bounding box center [96, 214] width 55 height 11
type input "40"
click at [150, 216] on input "8" at bounding box center [156, 214] width 55 height 11
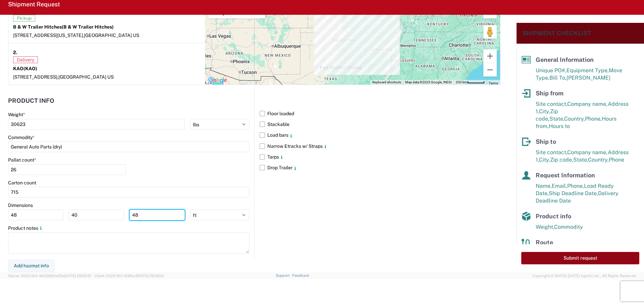
type input "48"
click at [541, 258] on button "Submit request" at bounding box center [580, 258] width 118 height 12
select select "KS"
select select "US"
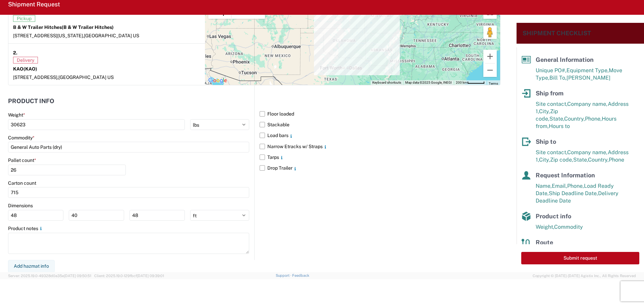
select select "US"
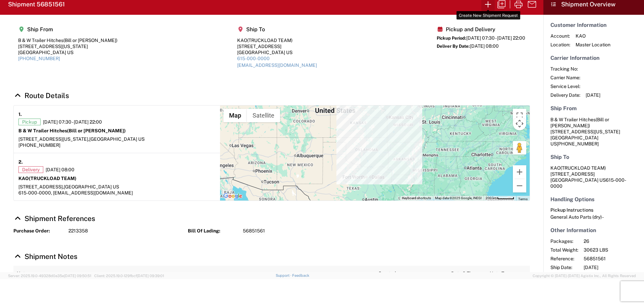
click at [488, 3] on icon "button" at bounding box center [488, 4] width 6 height 6
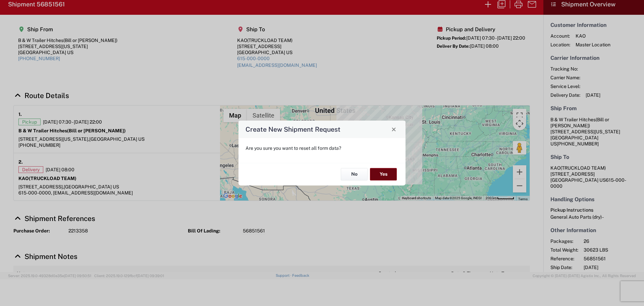
click at [381, 174] on button "Yes" at bounding box center [383, 174] width 27 height 12
select select "FULL"
select select "US"
select select "LBS"
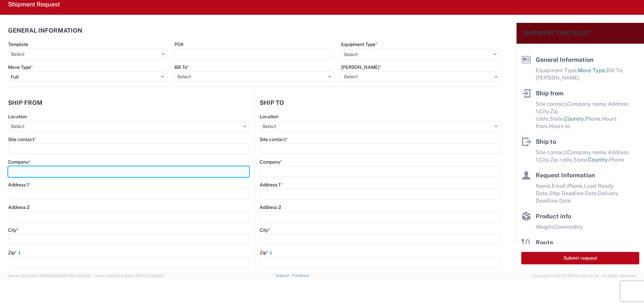
click at [39, 170] on input "Company *" at bounding box center [128, 171] width 241 height 11
type input "B & W TRAILER HITCHES, INC."
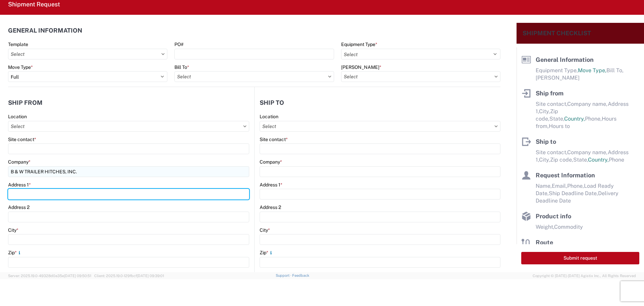
type input "[STREET_ADDRESS][US_STATE]"
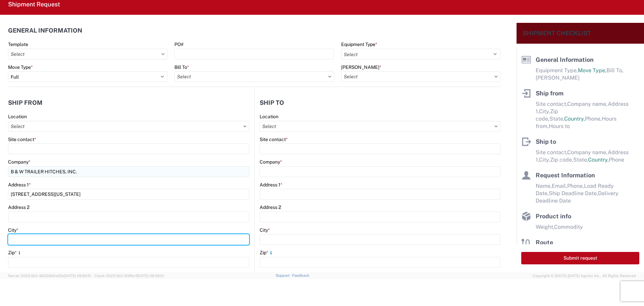
type input "HUMBOLDT"
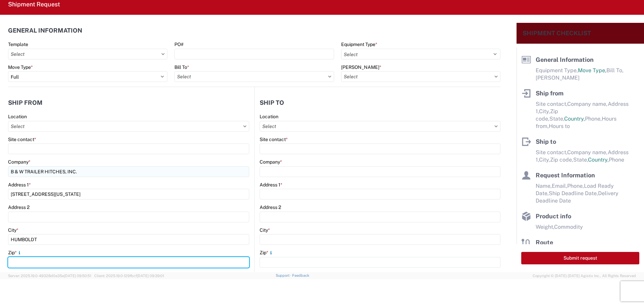
type input "66748"
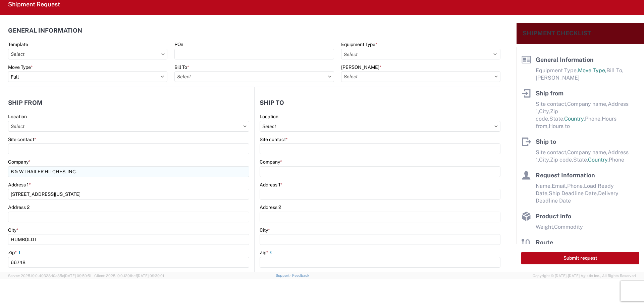
select select "KS"
type input "[EMAIL_ADDRESS][DOMAIN_NAME]"
type input "6204733664"
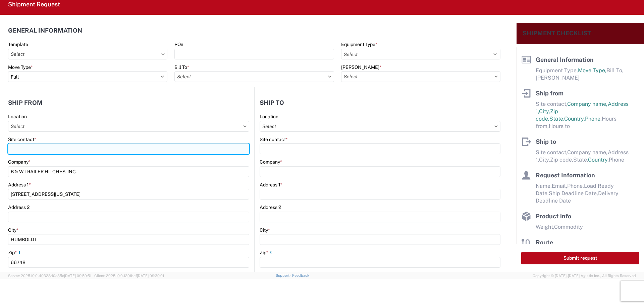
click at [59, 149] on input "Site contact *" at bounding box center [128, 148] width 241 height 11
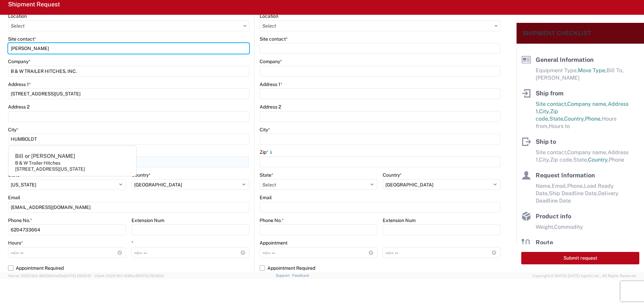
scroll to position [101, 0]
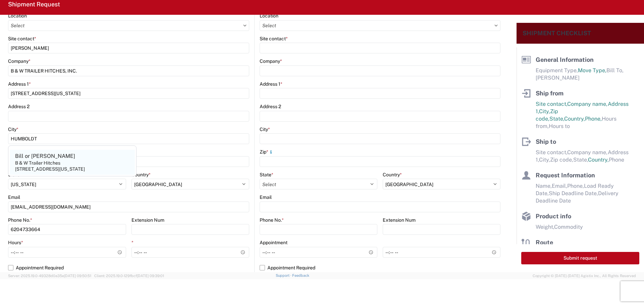
click at [84, 170] on div "[STREET_ADDRESS][US_STATE]" at bounding box center [50, 169] width 70 height 6
type input "Bill or [PERSON_NAME]"
type input "B & W Trailer Hitches"
type input "[STREET_ADDRESS][US_STATE]"
type input "Humboldt"
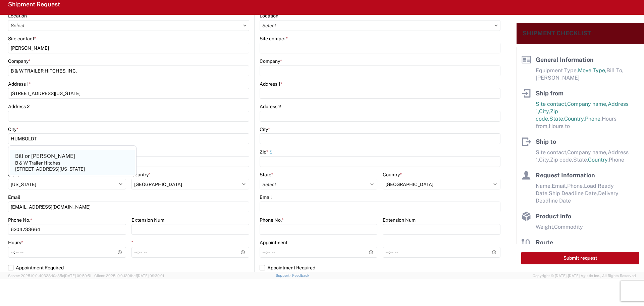
type input "[PHONE_NUMBER]"
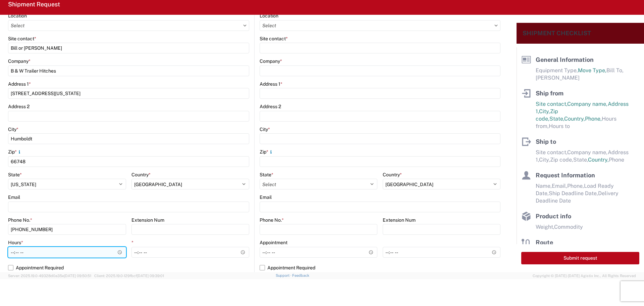
click at [123, 249] on input "Hours *" at bounding box center [67, 251] width 118 height 11
click at [118, 251] on input "Hours *" at bounding box center [67, 251] width 118 height 11
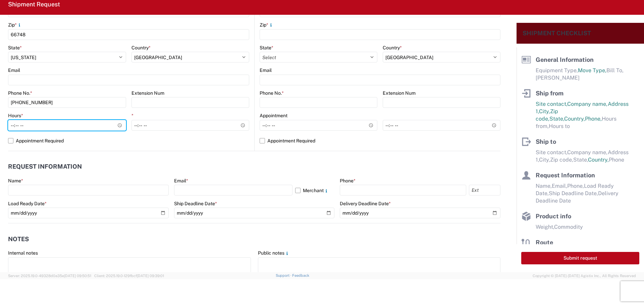
scroll to position [235, 0]
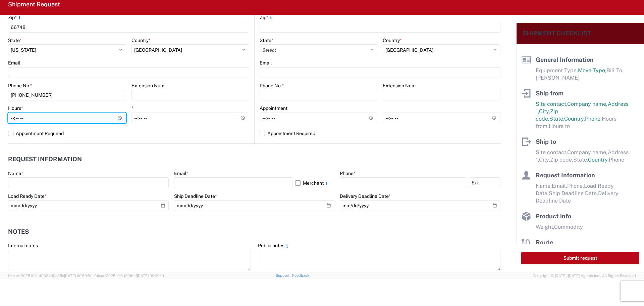
click at [116, 117] on input "Hours *" at bounding box center [67, 117] width 118 height 11
type input "07:30"
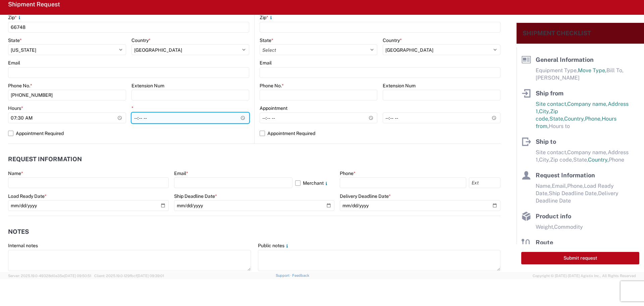
click at [238, 118] on input "*" at bounding box center [190, 117] width 118 height 11
type input "22:00"
click at [199, 120] on input "22:00" at bounding box center [190, 117] width 118 height 11
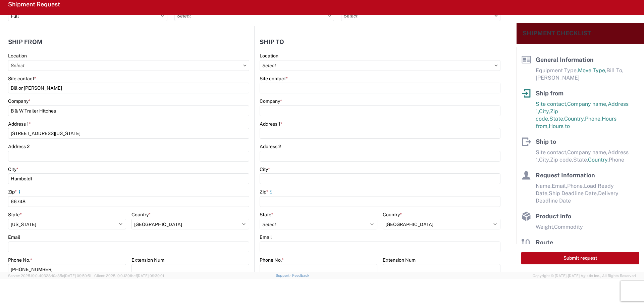
scroll to position [0, 0]
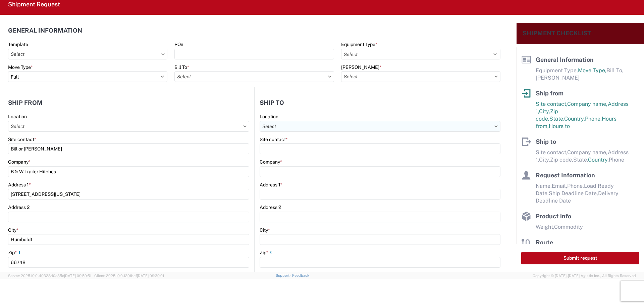
click at [306, 127] on input "text" at bounding box center [380, 126] width 241 height 11
type input "8427"
click at [314, 157] on div "8427 - KAO Logistics - [GEOGRAPHIC_DATA], [GEOGRAPHIC_DATA]" at bounding box center [334, 156] width 150 height 11
type input "8427 - KAO Logistics - [GEOGRAPHIC_DATA], [GEOGRAPHIC_DATA]"
type input "KAO"
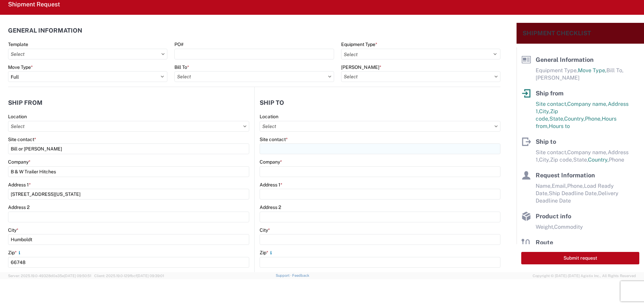
type input "[STREET_ADDRESS][PERSON_NAME]"
type input "[GEOGRAPHIC_DATA]"
type input "48193"
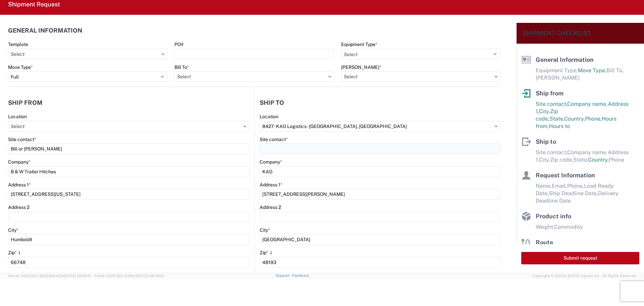
select select "US"
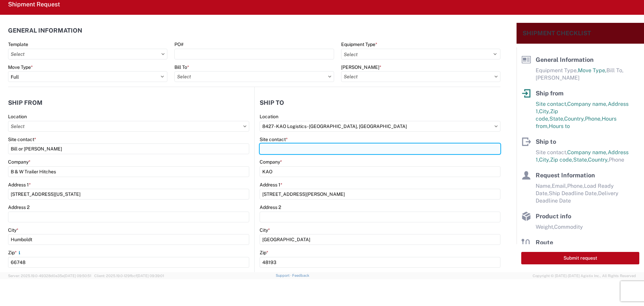
click at [306, 147] on input "Site contact *" at bounding box center [380, 148] width 241 height 11
type input "TRUCKLOAD TEAM"
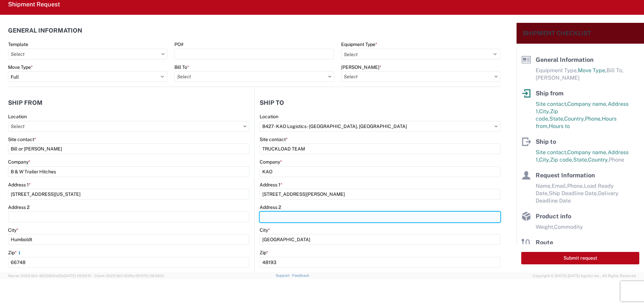
click at [290, 212] on input "Address 2" at bounding box center [380, 216] width 241 height 11
type input "[EMAIL_ADDRESS][DOMAIN_NAME]"
drag, startPoint x: 327, startPoint y: 214, endPoint x: 257, endPoint y: 209, distance: 70.3
click at [260, 209] on div "Address 2 [EMAIL_ADDRESS][DOMAIN_NAME]" at bounding box center [380, 213] width 241 height 18
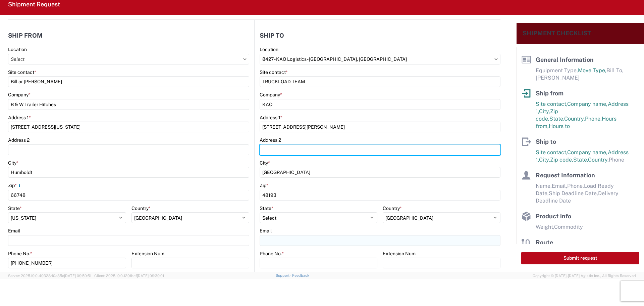
scroll to position [134, 0]
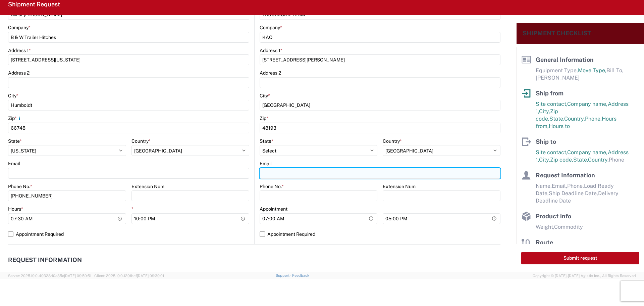
paste input "[EMAIL_ADDRESS][DOMAIN_NAME]"
type input "[EMAIL_ADDRESS][DOMAIN_NAME]"
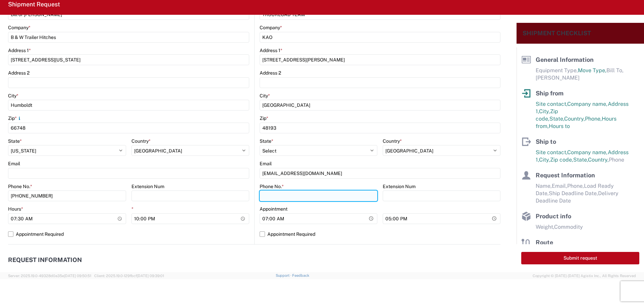
click at [290, 197] on input "Phone No. *" at bounding box center [319, 195] width 118 height 11
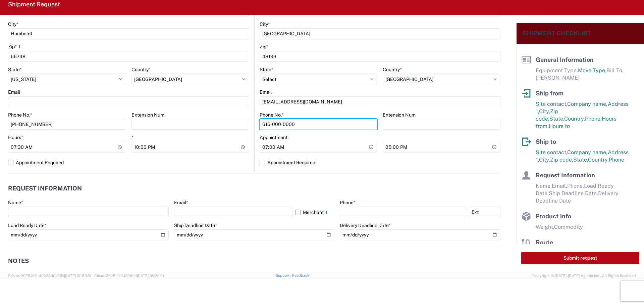
scroll to position [302, 0]
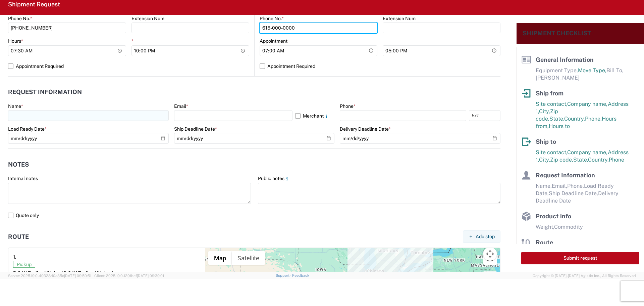
type input "615-000-0000"
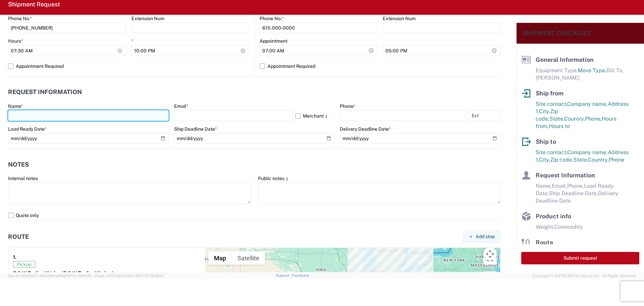
click at [38, 116] on input "text" at bounding box center [88, 115] width 161 height 11
type input "[PERSON_NAME]"
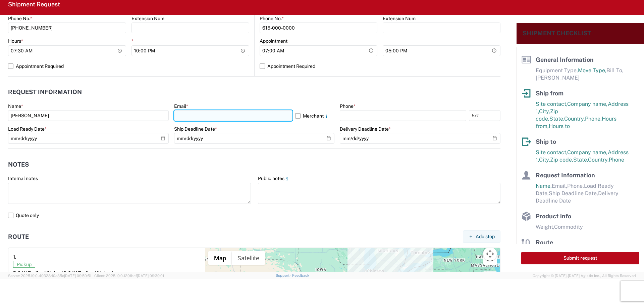
click at [184, 118] on input "text" at bounding box center [233, 115] width 118 height 11
type input "[EMAIL_ADDRESS][DOMAIN_NAME]"
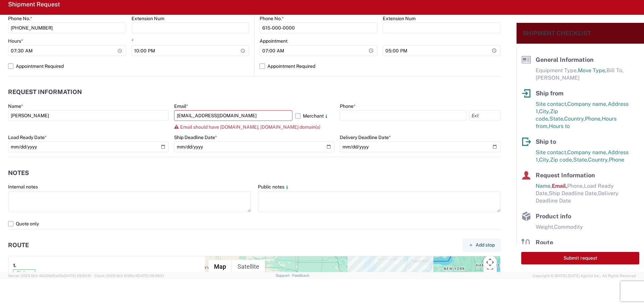
click at [296, 115] on label "Merchant" at bounding box center [315, 115] width 40 height 11
click at [0, 0] on input "Merchant" at bounding box center [0, 0] width 0 height 0
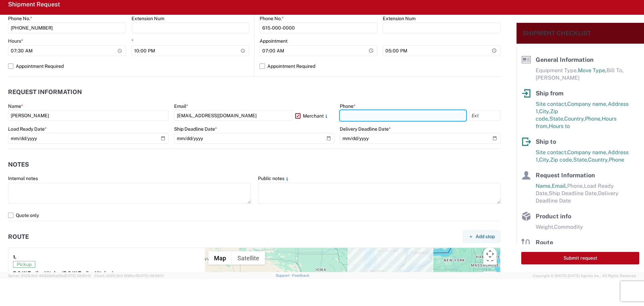
click at [367, 118] on input "text" at bounding box center [403, 115] width 126 height 11
type input "[PHONE_NUMBER]"
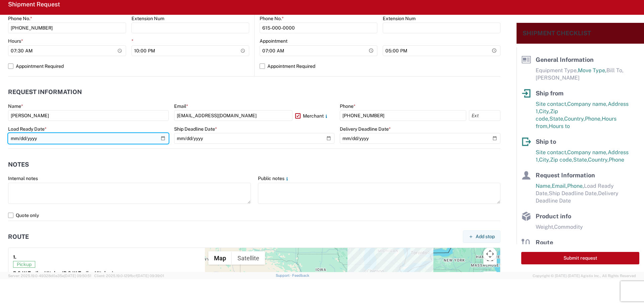
click at [160, 137] on input "date" at bounding box center [88, 138] width 161 height 11
type input "[DATE]"
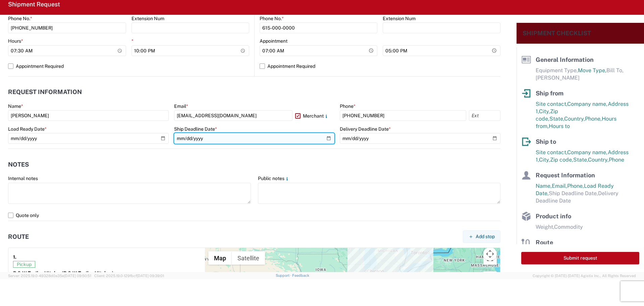
click at [327, 137] on input "date" at bounding box center [254, 138] width 161 height 11
type input "[DATE]"
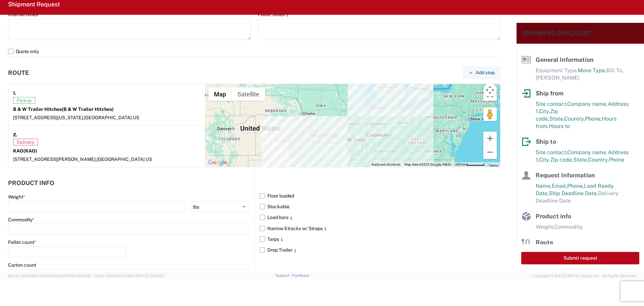
scroll to position [503, 0]
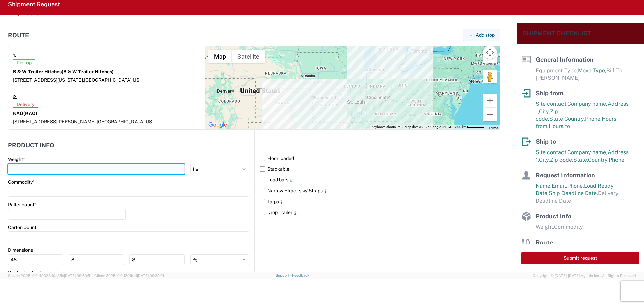
click at [85, 170] on input "number" at bounding box center [96, 168] width 177 height 11
type input "26235"
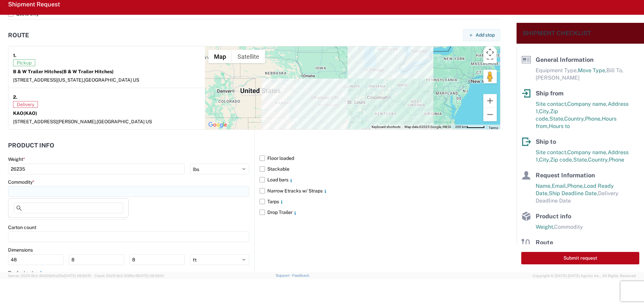
click at [53, 194] on input at bounding box center [128, 191] width 241 height 11
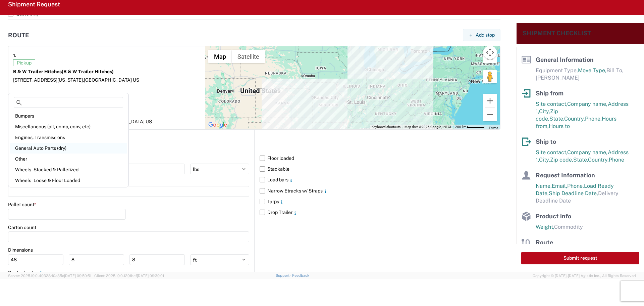
click at [26, 146] on div "General Auto Parts (dry)" at bounding box center [68, 148] width 117 height 11
type input "General Auto Parts (dry)"
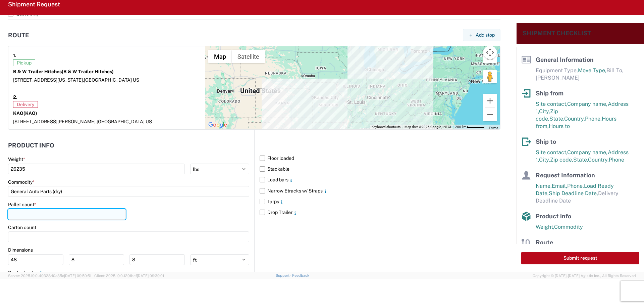
click at [45, 214] on input "number" at bounding box center [67, 214] width 118 height 11
type input "23"
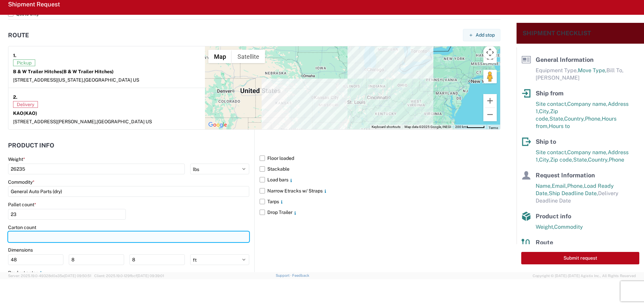
click at [42, 233] on input "number" at bounding box center [128, 236] width 241 height 11
type input "470"
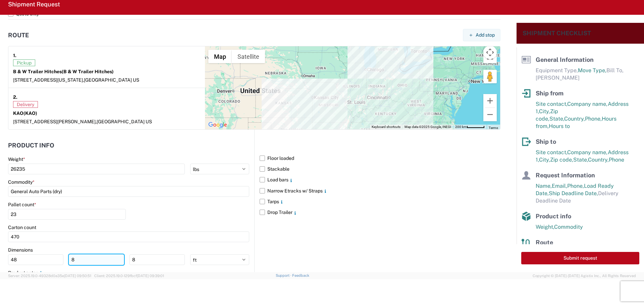
click at [83, 259] on input "8" at bounding box center [96, 259] width 55 height 11
type input "40"
click at [142, 258] on input "8" at bounding box center [156, 259] width 55 height 11
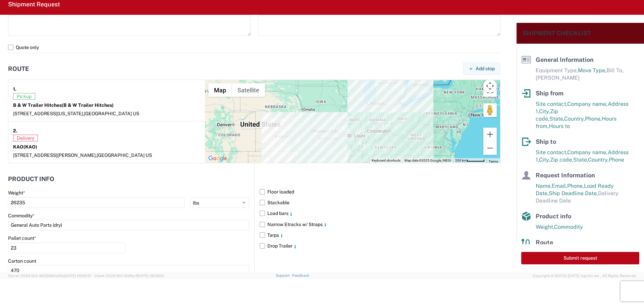
scroll to position [548, 0]
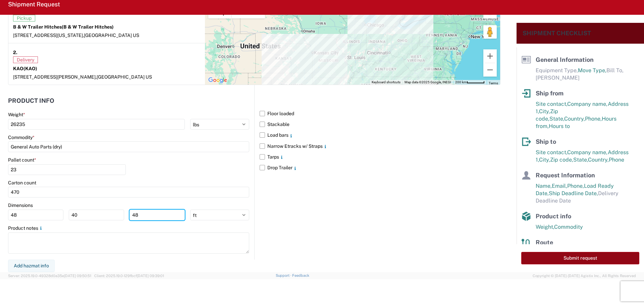
type input "48"
click at [574, 257] on button "Submit request" at bounding box center [580, 258] width 118 height 12
select select "US"
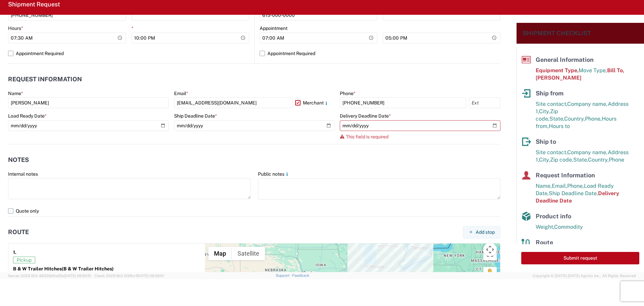
scroll to position [271, 0]
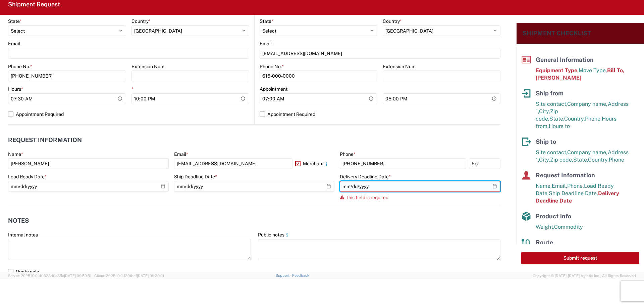
click at [489, 185] on input "date" at bounding box center [420, 186] width 161 height 11
type input "[DATE]"
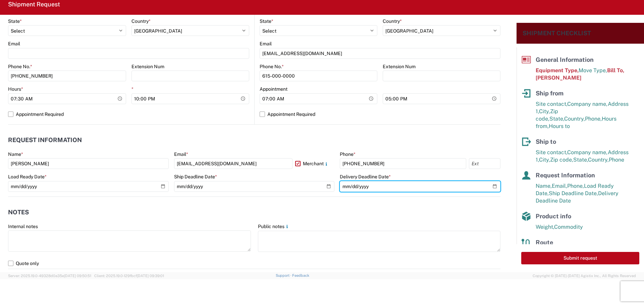
scroll to position [472, 0]
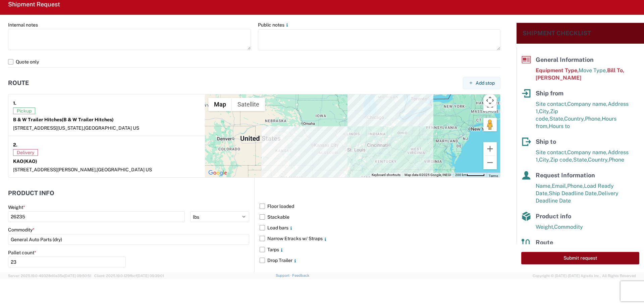
click at [575, 260] on button "Submit request" at bounding box center [580, 258] width 118 height 12
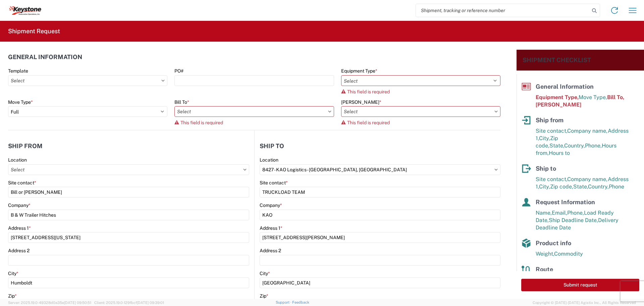
scroll to position [0, 0]
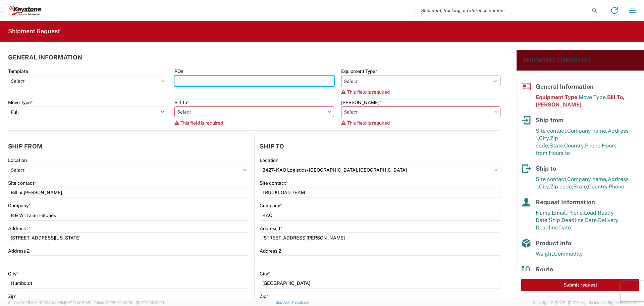
click at [207, 79] on input "PO#" at bounding box center [253, 80] width 159 height 11
type input "5099443"
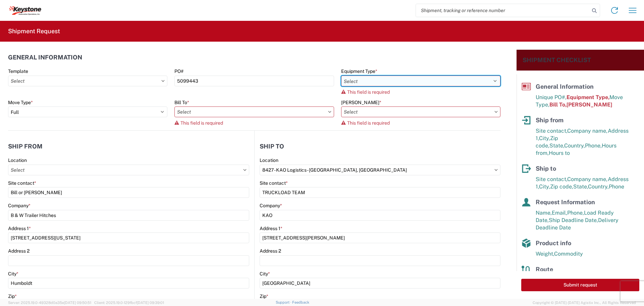
click at [367, 80] on select "Select 53’ Dry Van Flatbed Dropdeck (van) Lowboy (flatbed) Rail" at bounding box center [420, 80] width 159 height 11
select select "STDV"
click at [341, 75] on select "Select 53’ Dry Van Flatbed Dropdeck (van) Lowboy (flatbed) Rail" at bounding box center [420, 80] width 159 height 11
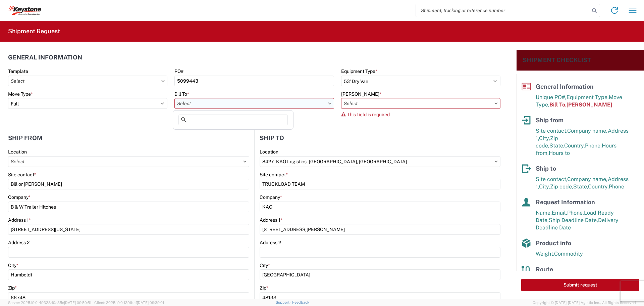
click at [307, 103] on input "text" at bounding box center [253, 103] width 159 height 11
type input "8427"
click at [258, 131] on div "8427 - KAO Logistics - [GEOGRAPHIC_DATA], [GEOGRAPHIC_DATA]" at bounding box center [249, 133] width 150 height 11
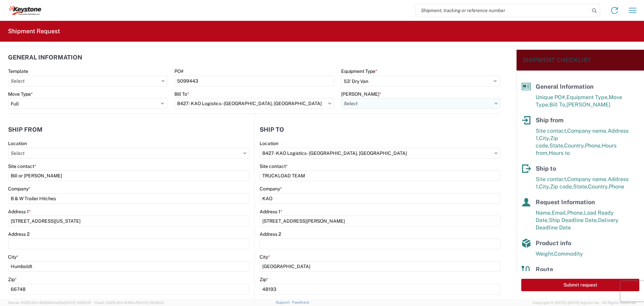
click at [452, 101] on input "text" at bounding box center [420, 103] width 159 height 11
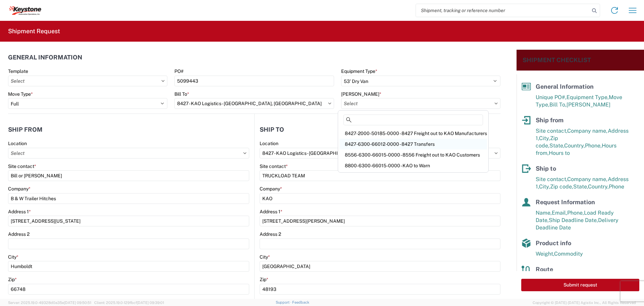
click at [403, 142] on div "8427-6300-66012-0000 - 8427 Transfers" at bounding box center [413, 144] width 148 height 11
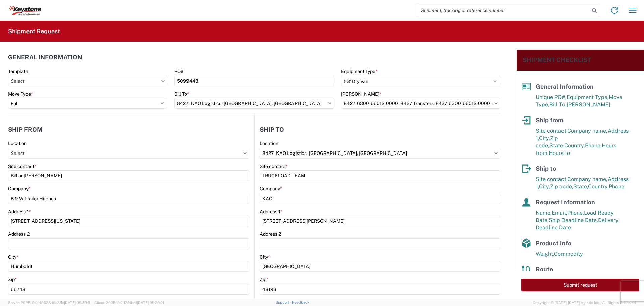
click at [570, 283] on button "Submit request" at bounding box center [580, 284] width 118 height 12
